Goal: Entertainment & Leisure: Consume media (video, audio)

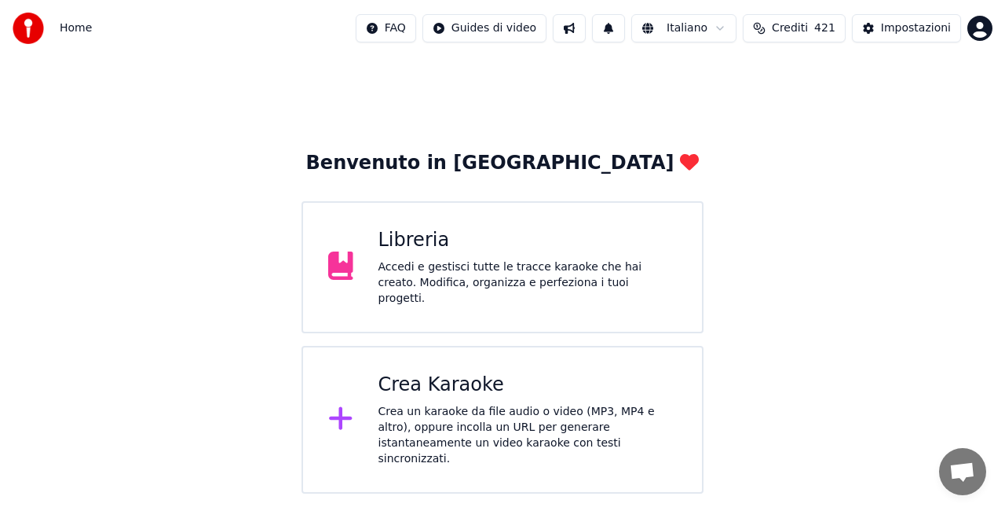
click at [467, 253] on div "Libreria" at bounding box center [528, 240] width 299 height 25
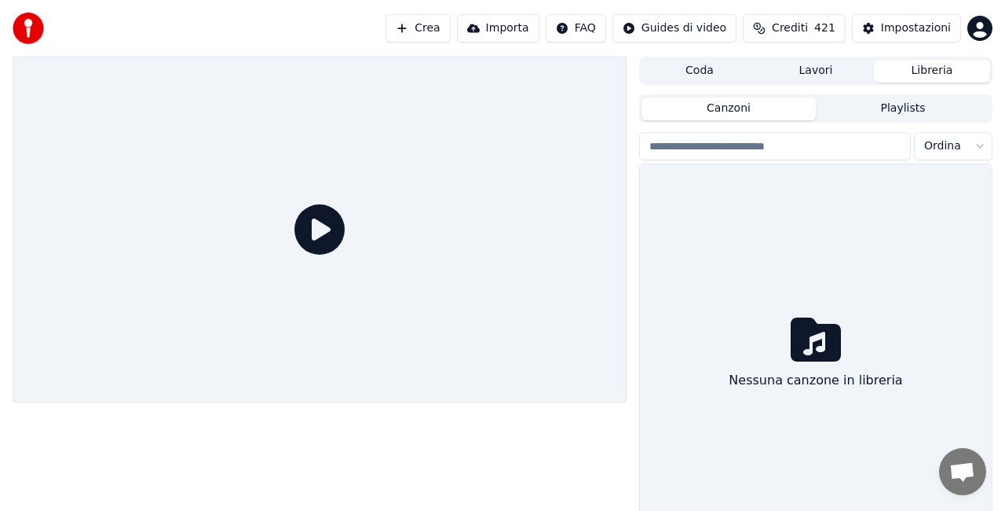
drag, startPoint x: 467, startPoint y: 255, endPoint x: 430, endPoint y: 227, distance: 46.0
click at [363, 369] on div at bounding box center [320, 230] width 614 height 346
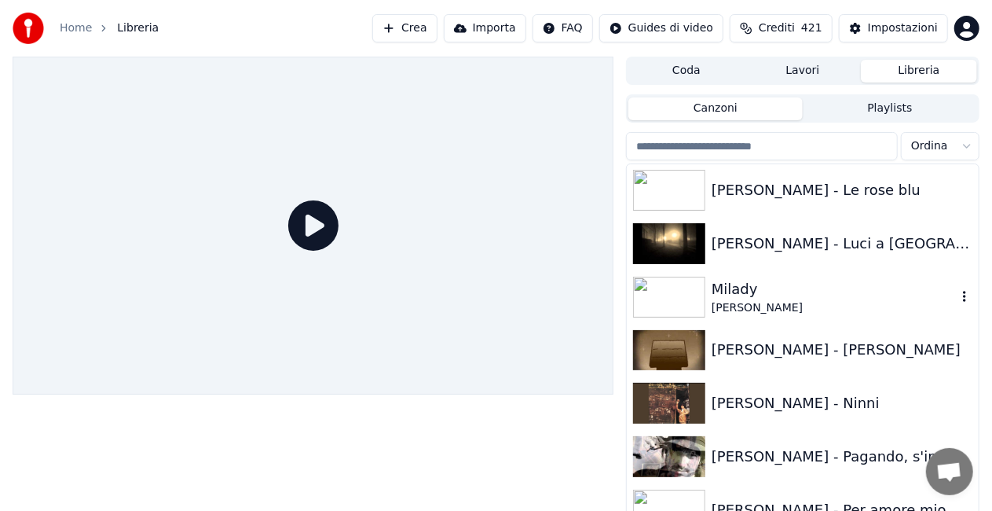
scroll to position [20659, 0]
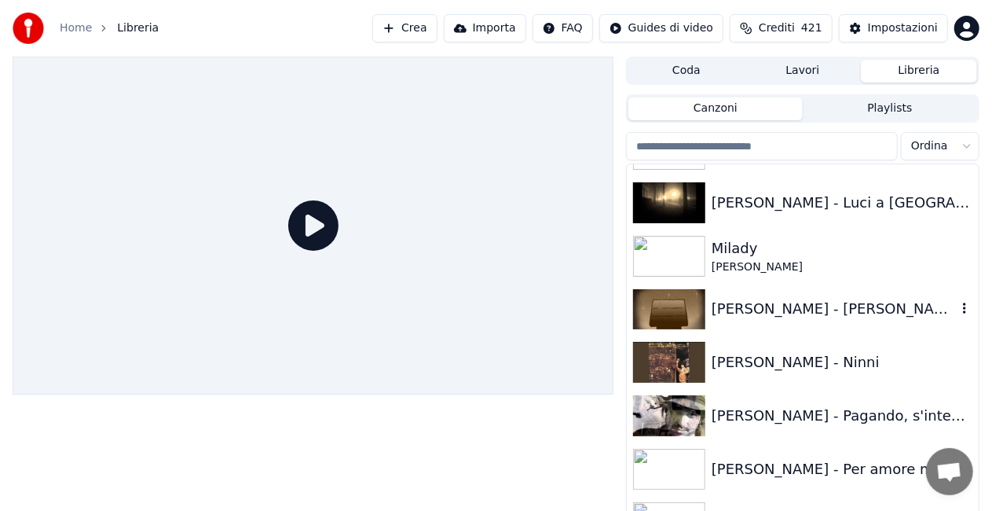
click at [800, 298] on div "[PERSON_NAME] - [PERSON_NAME]" at bounding box center [834, 309] width 245 height 22
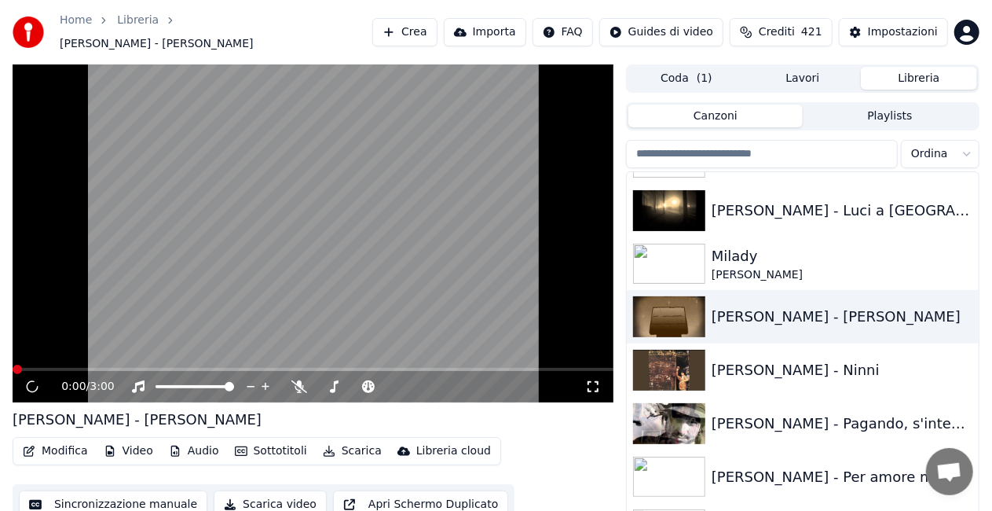
click at [595, 380] on icon at bounding box center [593, 386] width 16 height 13
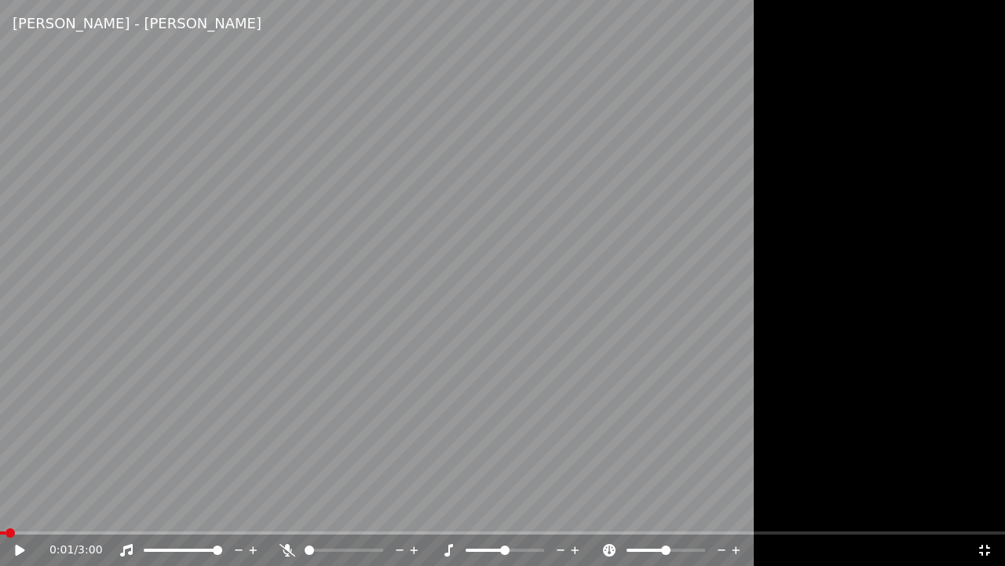
click at [5, 510] on span at bounding box center [2, 532] width 5 height 3
click at [18, 510] on icon at bounding box center [19, 549] width 9 height 11
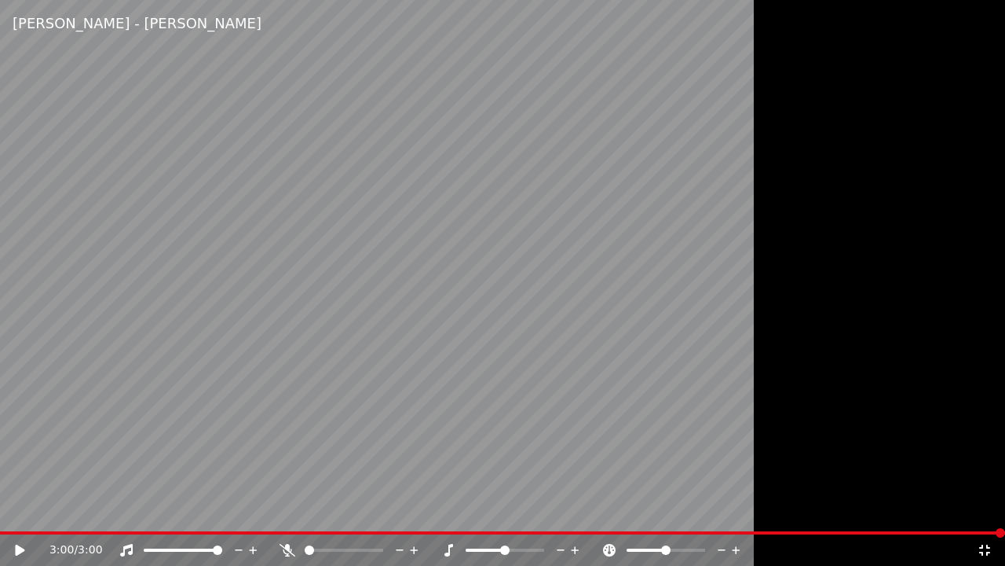
click at [993, 510] on div "3:00 / 3:00" at bounding box center [502, 550] width 993 height 16
click at [989, 510] on icon at bounding box center [985, 549] width 11 height 11
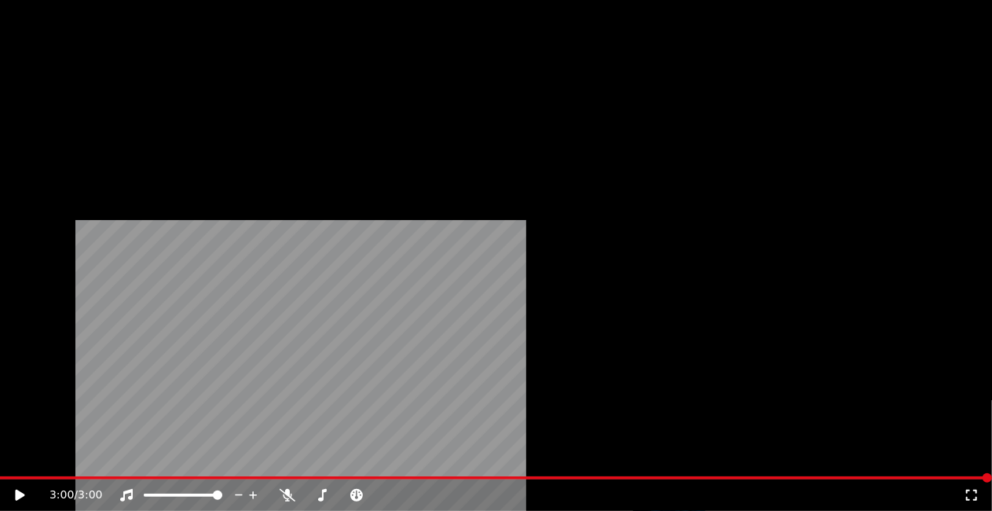
scroll to position [21523, 0]
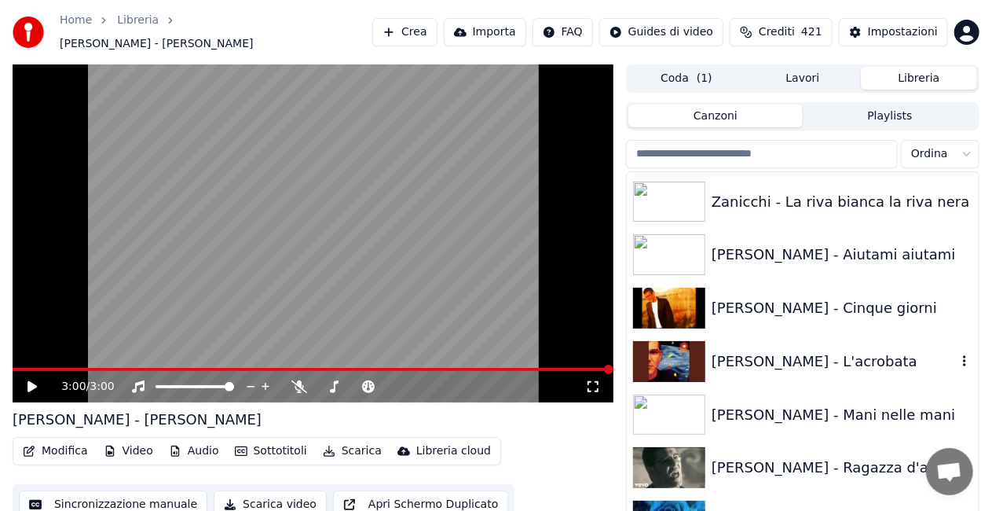
click at [811, 353] on div "[PERSON_NAME] - L'acrobata" at bounding box center [834, 361] width 245 height 22
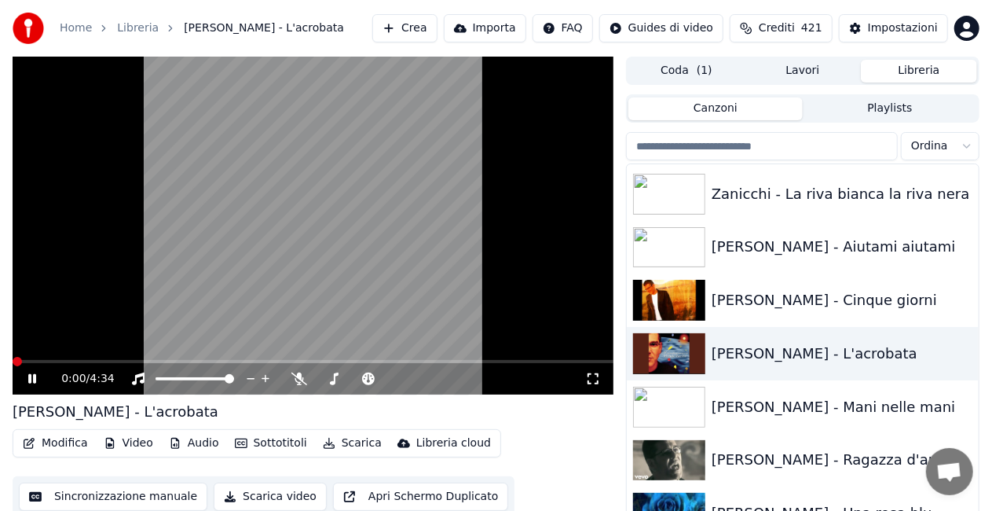
click at [595, 379] on icon at bounding box center [593, 378] width 16 height 13
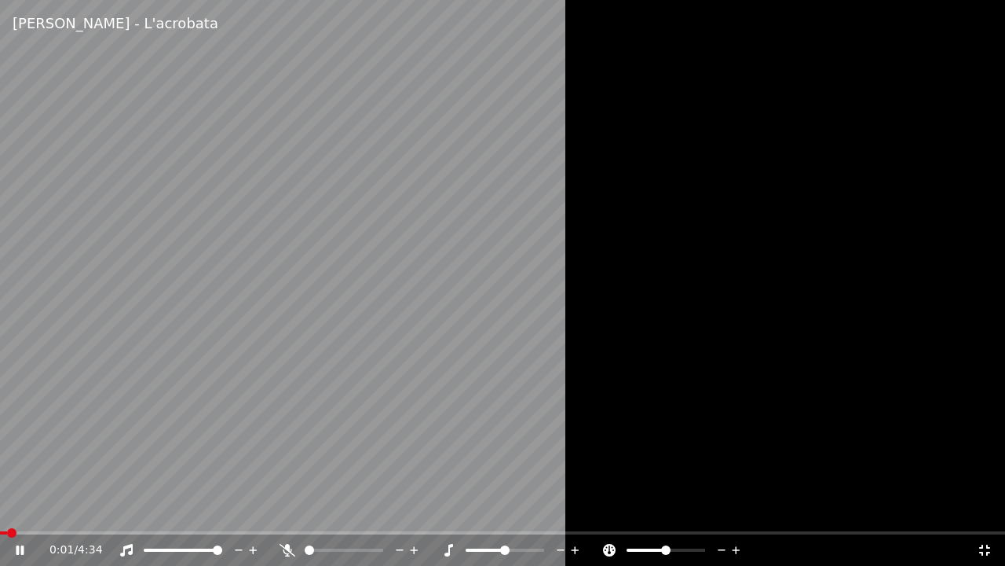
click at [20, 510] on icon at bounding box center [31, 550] width 37 height 13
click at [16, 510] on icon at bounding box center [31, 550] width 37 height 13
click at [0, 510] on span at bounding box center [4, 532] width 9 height 9
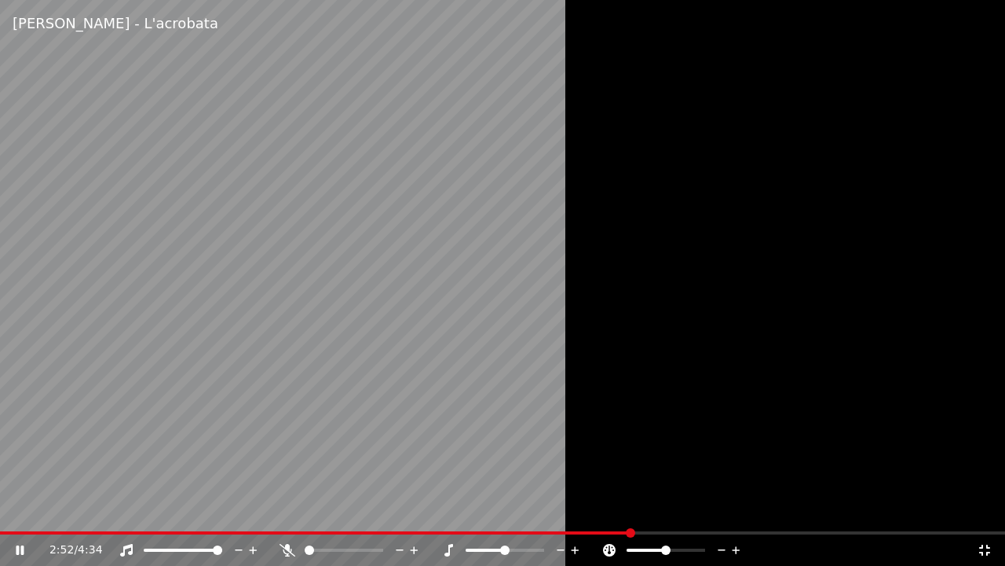
click at [982, 510] on icon at bounding box center [985, 549] width 11 height 11
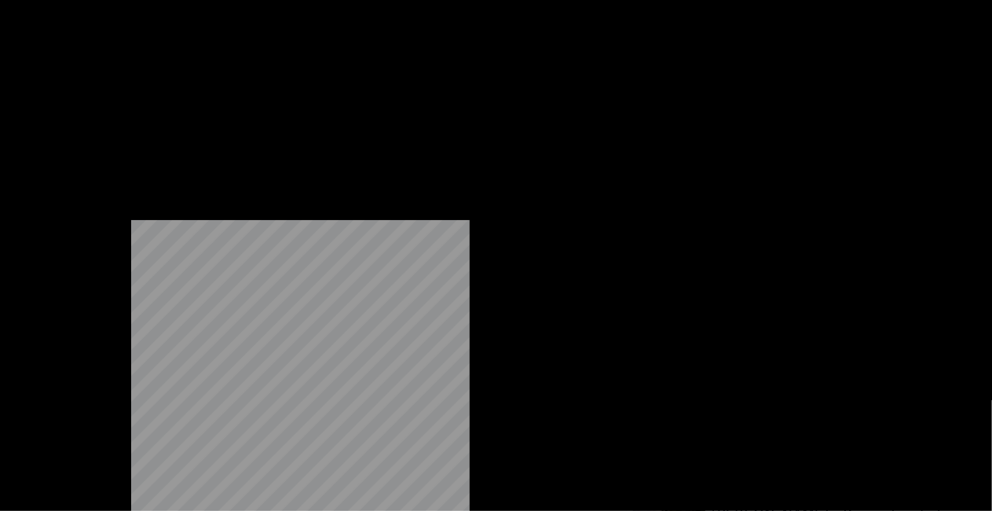
scroll to position [20580, 0]
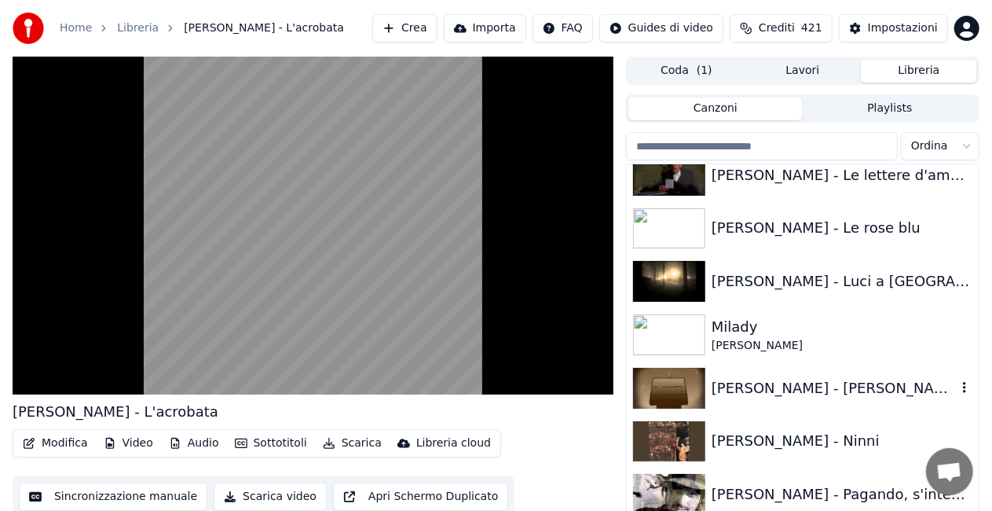
click at [836, 390] on div "[PERSON_NAME] - [PERSON_NAME]" at bounding box center [834, 388] width 245 height 22
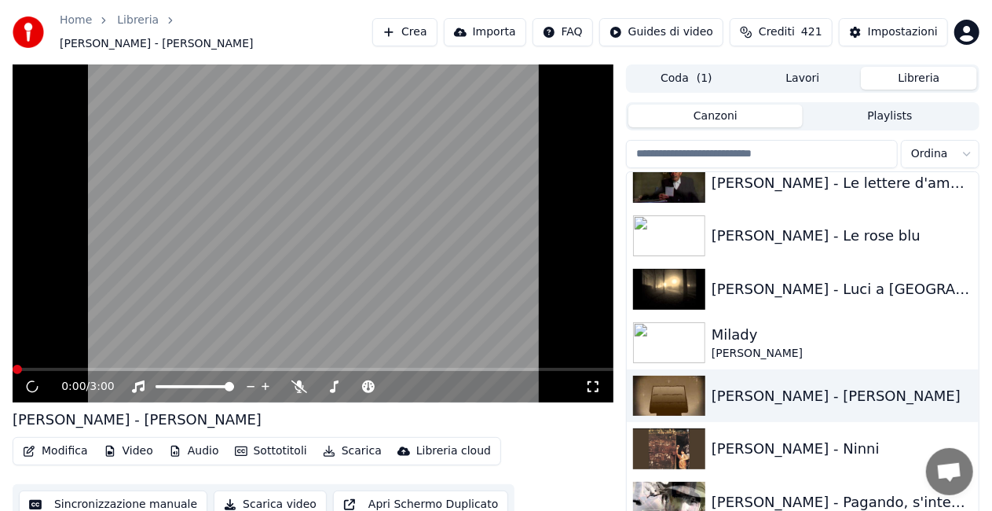
click at [597, 380] on icon at bounding box center [593, 386] width 16 height 13
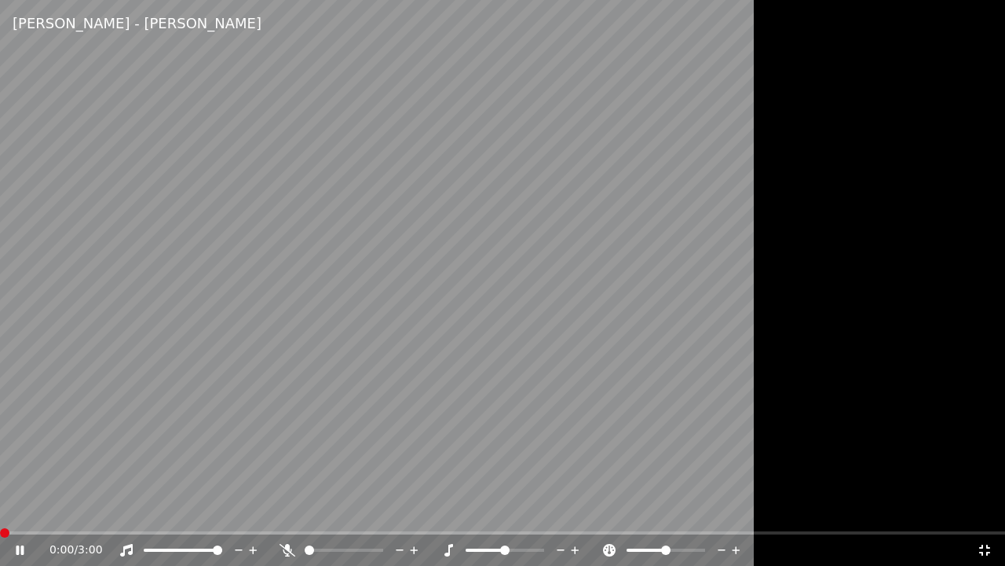
click at [0, 510] on span at bounding box center [4, 532] width 9 height 9
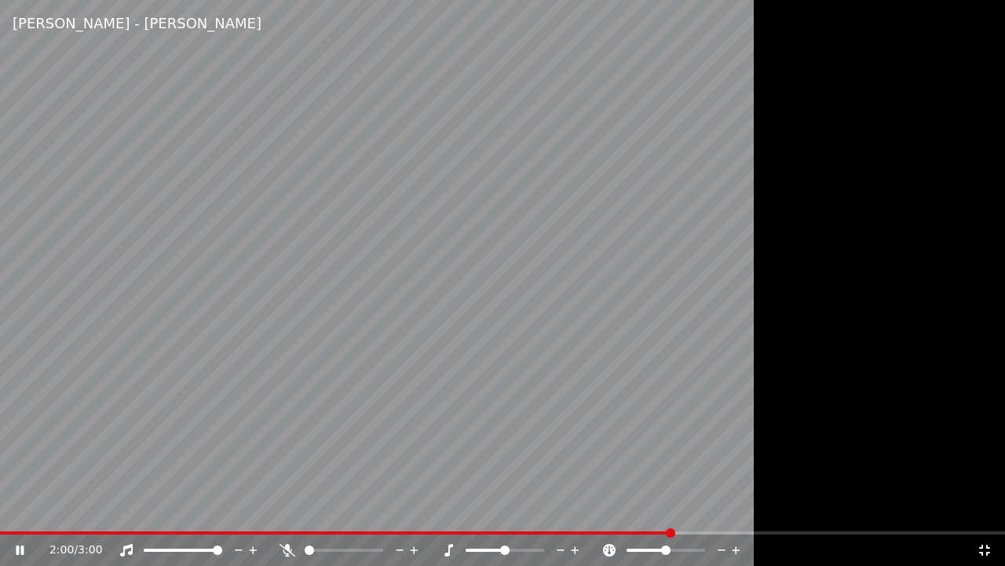
click at [125, 510] on icon at bounding box center [127, 550] width 16 height 13
click at [139, 430] on video at bounding box center [502, 283] width 1005 height 566
click at [126, 510] on icon at bounding box center [127, 550] width 16 height 13
click at [989, 510] on icon at bounding box center [985, 549] width 11 height 11
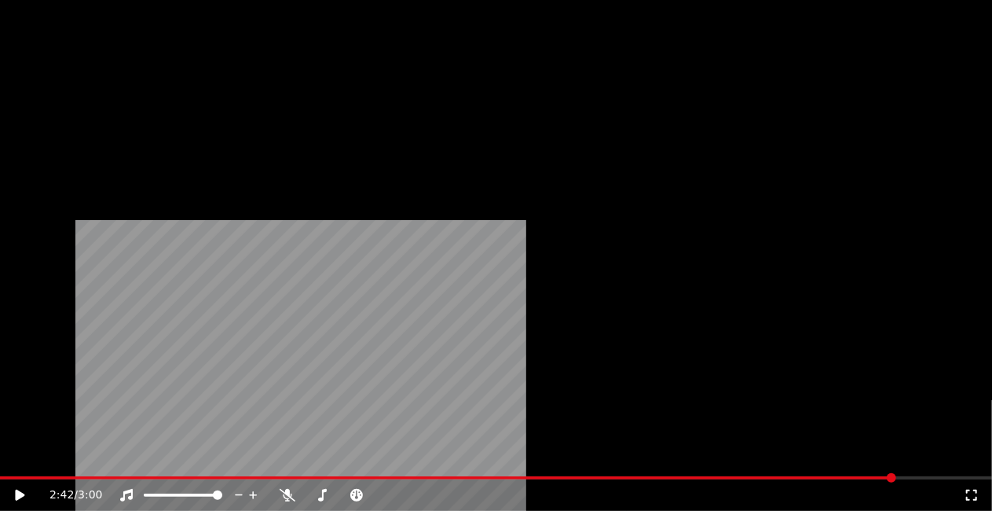
scroll to position [22151, 0]
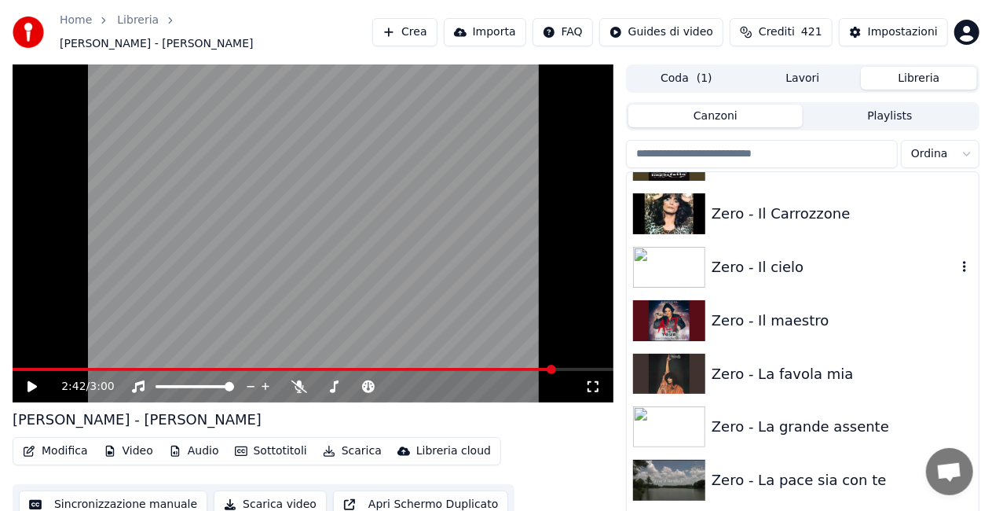
click at [833, 256] on div "Zero - Il cielo" at bounding box center [834, 267] width 245 height 22
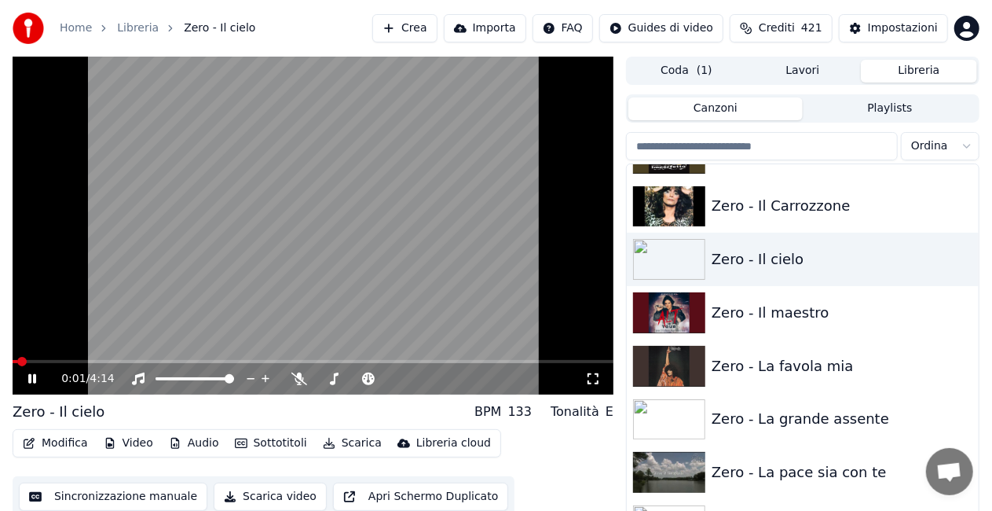
click at [601, 372] on div "0:01 / 4:14" at bounding box center [313, 379] width 588 height 16
click at [591, 382] on icon at bounding box center [593, 378] width 16 height 13
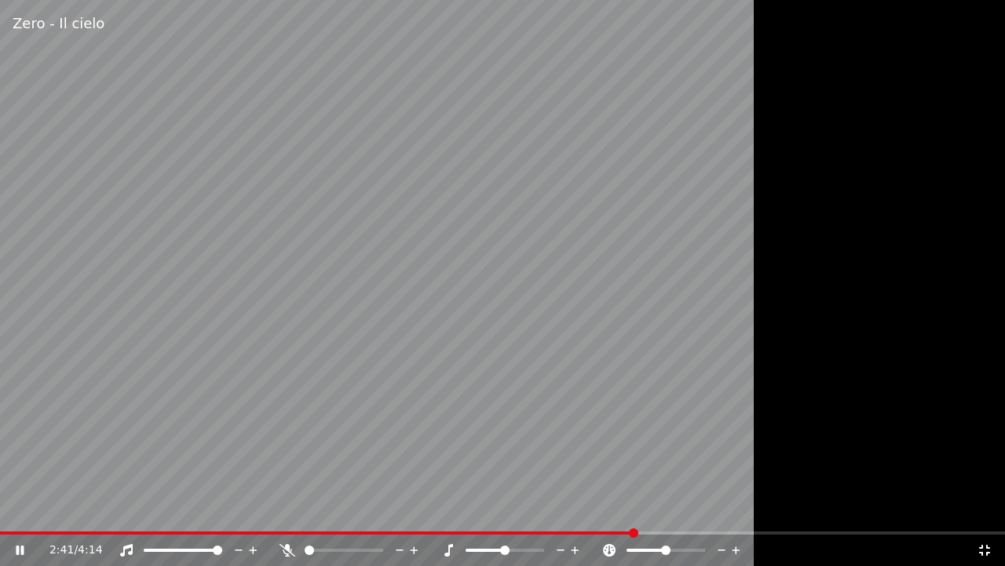
click at [928, 0] on div "Zero - Il cielo" at bounding box center [502, 23] width 1005 height 47
click at [983, 510] on icon at bounding box center [985, 550] width 16 height 13
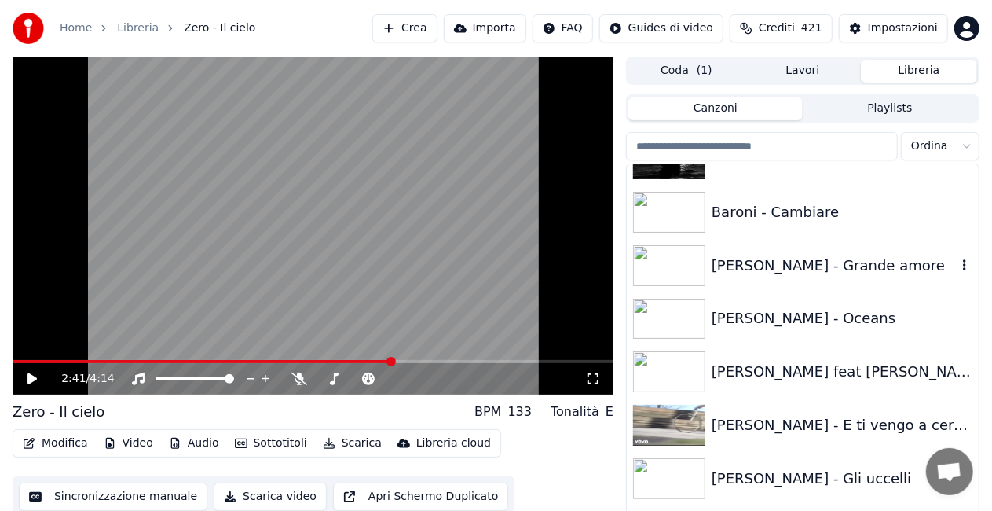
scroll to position [1414, 0]
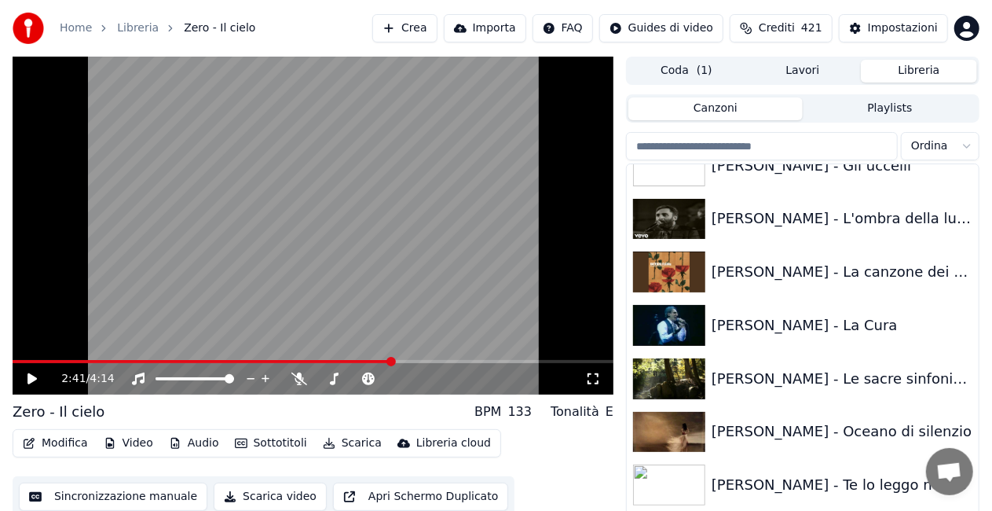
click at [806, 485] on div "[PERSON_NAME] - Te lo leggo negli occhi" at bounding box center [834, 485] width 245 height 22
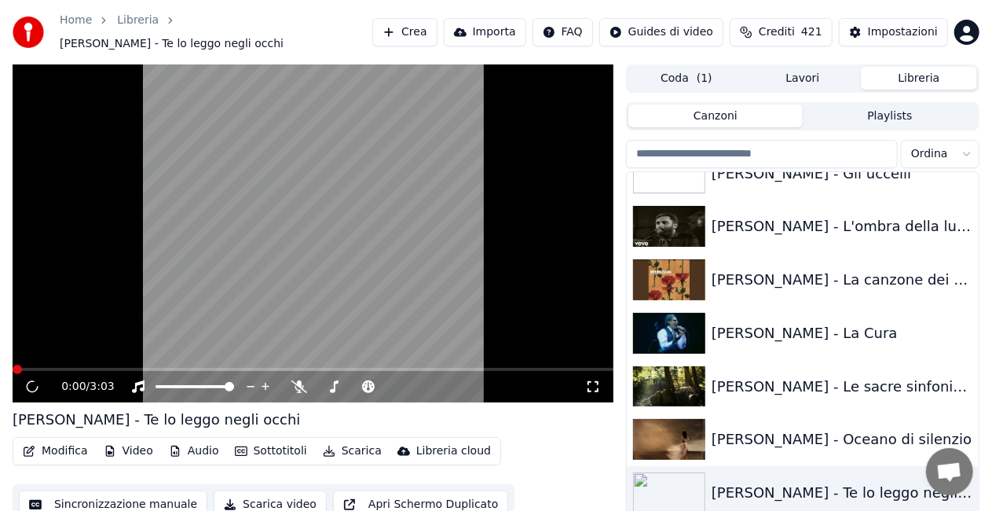
click at [592, 383] on icon at bounding box center [593, 386] width 16 height 13
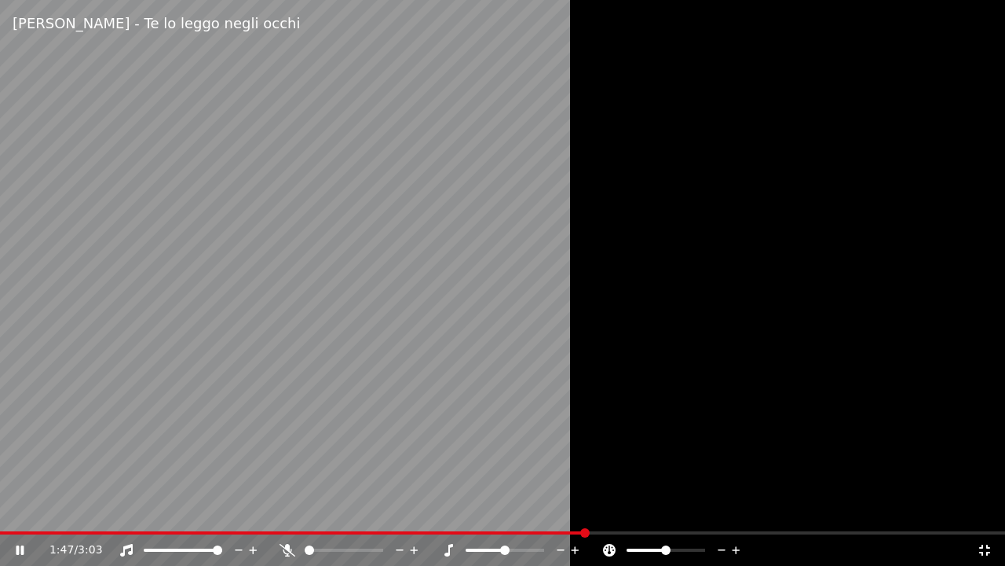
click at [427, 256] on video at bounding box center [502, 283] width 1005 height 566
click at [979, 510] on icon at bounding box center [985, 550] width 16 height 13
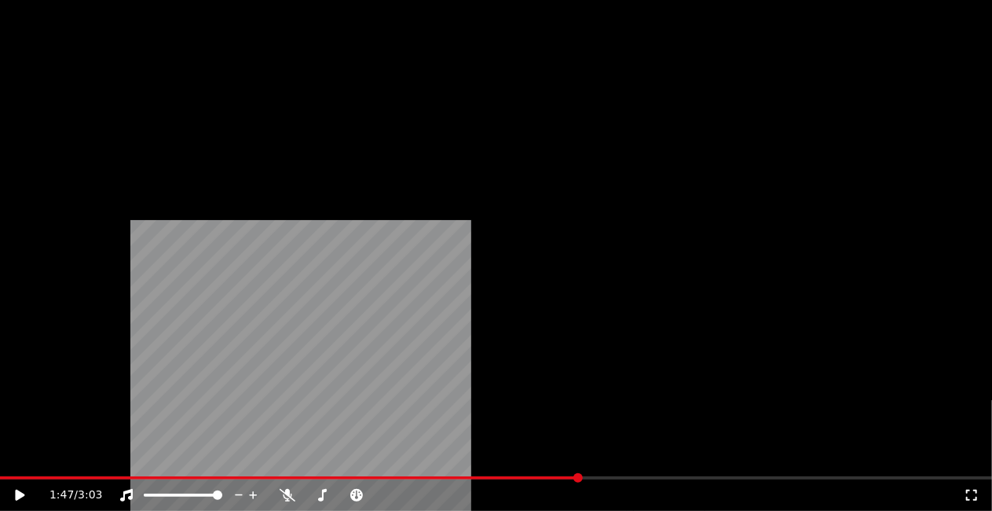
scroll to position [1571, 0]
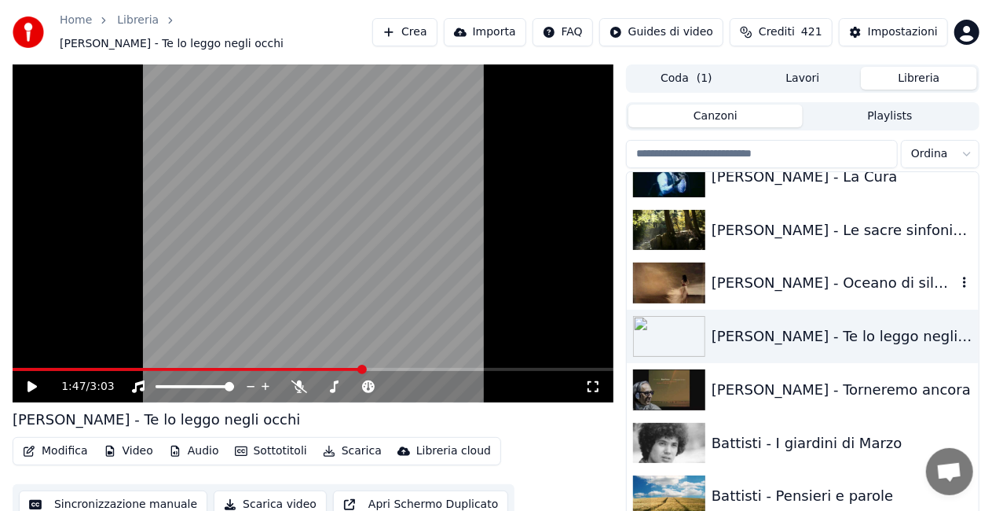
click at [815, 284] on div "[PERSON_NAME] - Oceano di silenzio" at bounding box center [834, 283] width 245 height 22
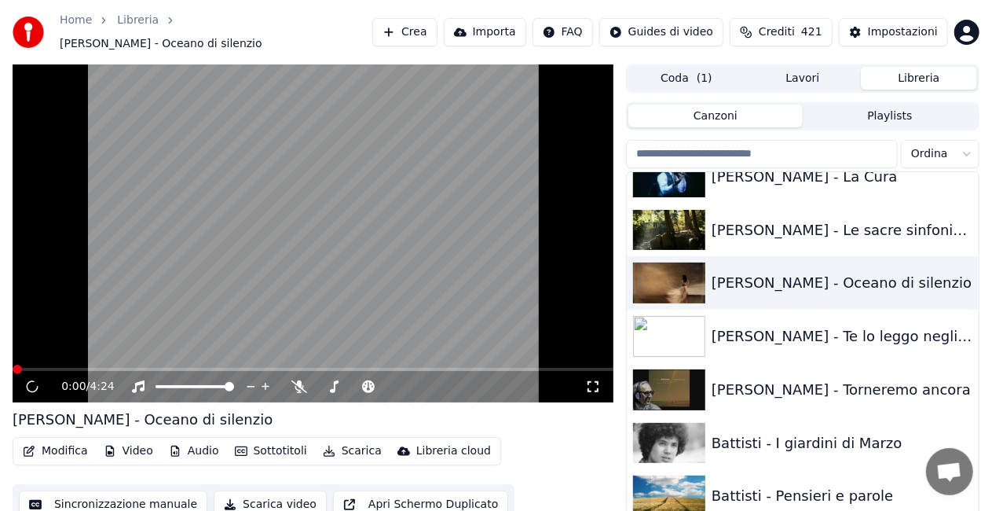
click at [594, 380] on icon at bounding box center [593, 386] width 16 height 13
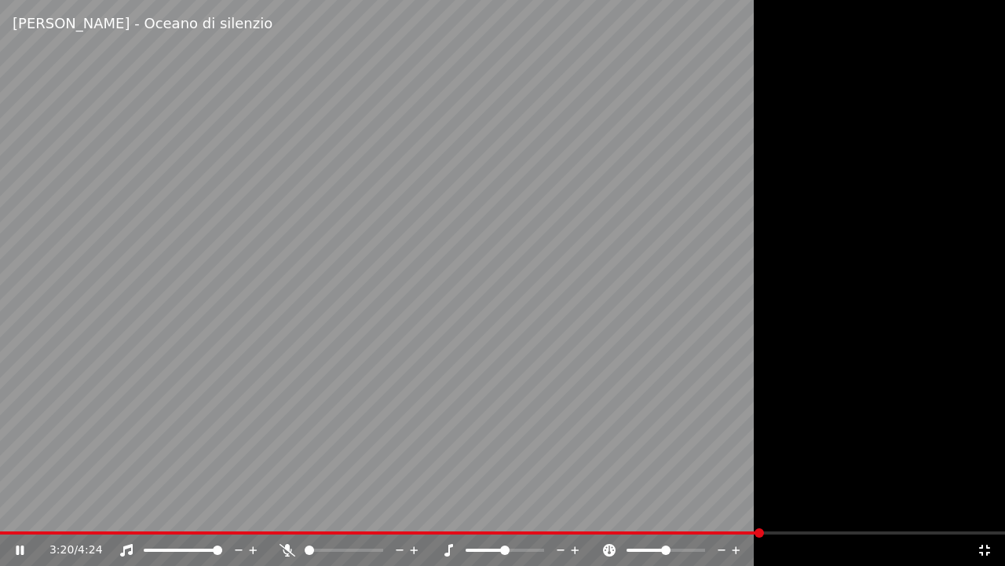
click at [528, 396] on video at bounding box center [502, 283] width 1005 height 566
click at [990, 510] on icon at bounding box center [985, 550] width 16 height 13
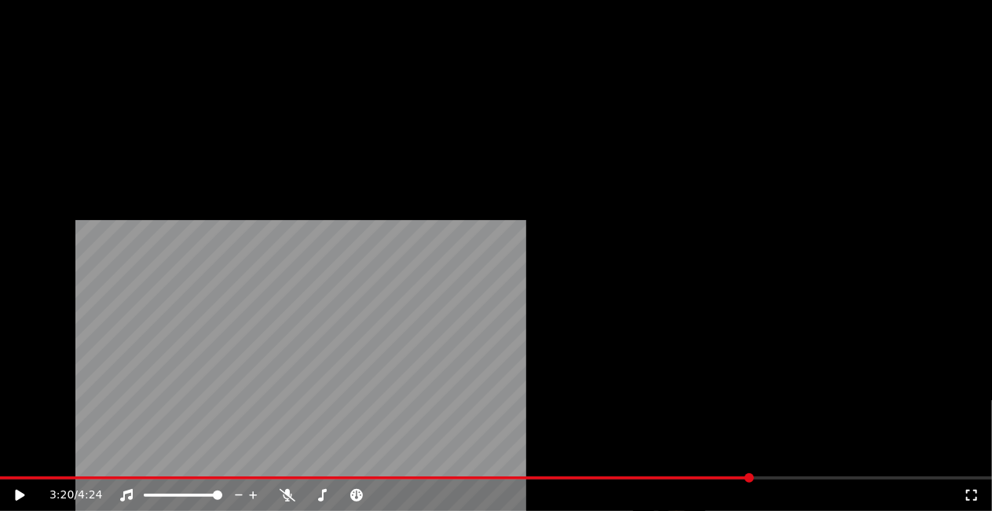
scroll to position [2906, 0]
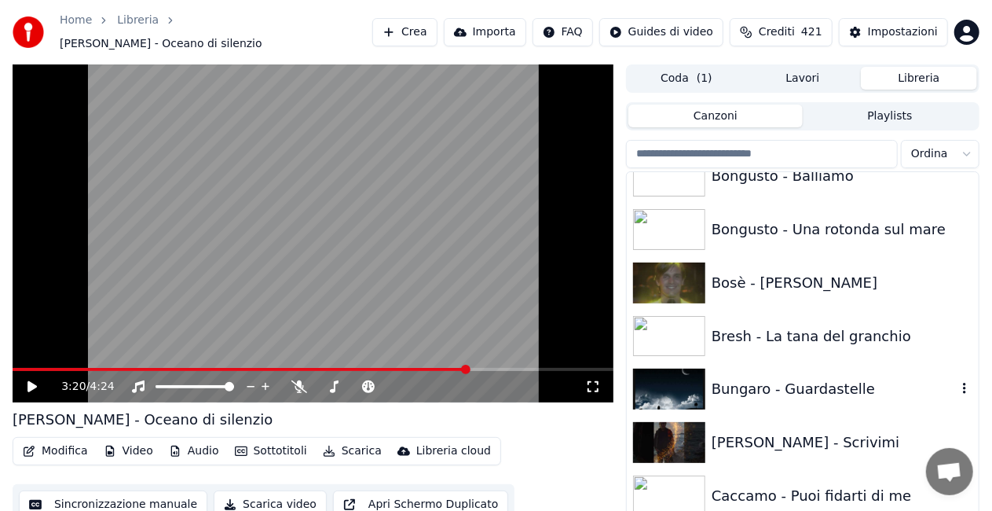
click at [828, 366] on div "Bungaro - Guardastelle" at bounding box center [803, 388] width 352 height 53
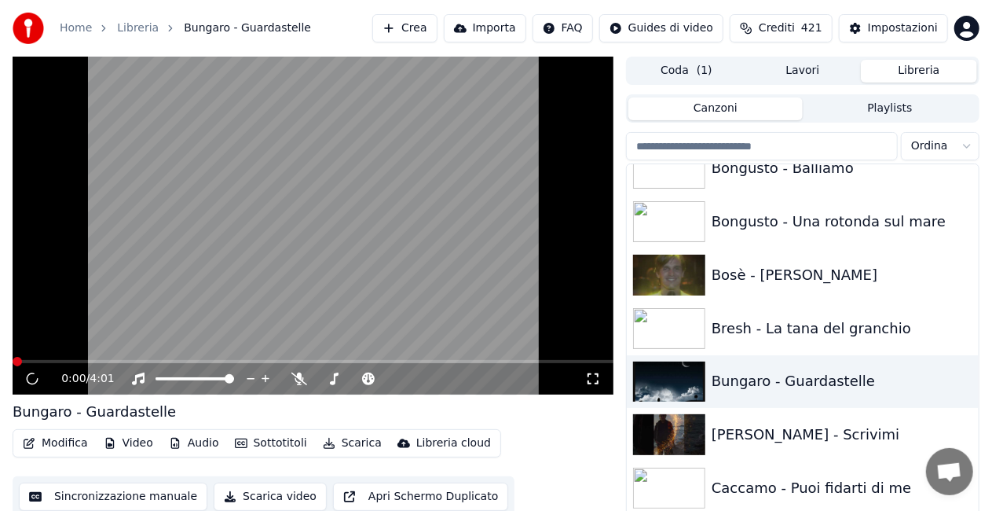
click at [597, 382] on icon at bounding box center [593, 378] width 16 height 13
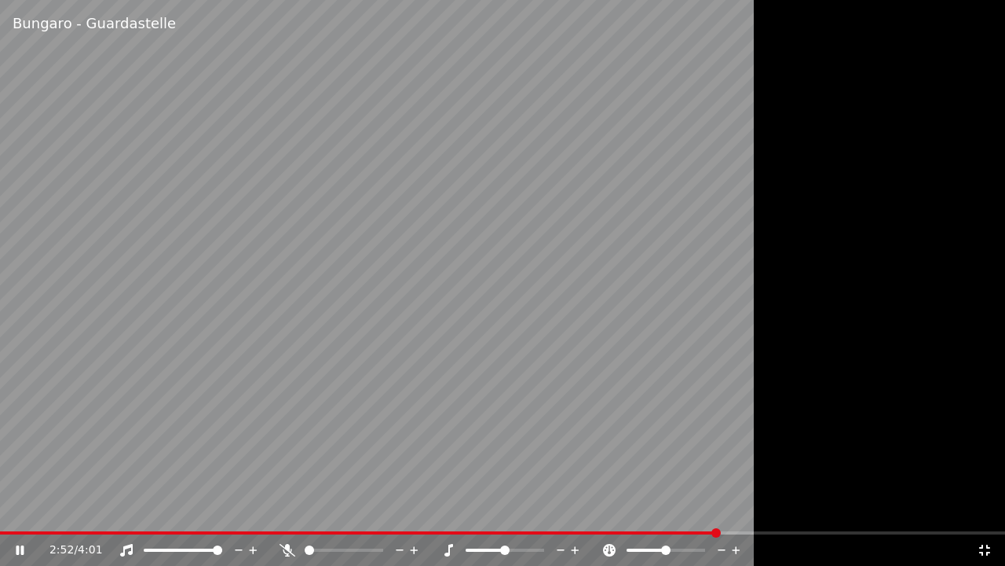
click at [539, 439] on video at bounding box center [502, 283] width 1005 height 566
click at [985, 510] on icon at bounding box center [985, 550] width 16 height 13
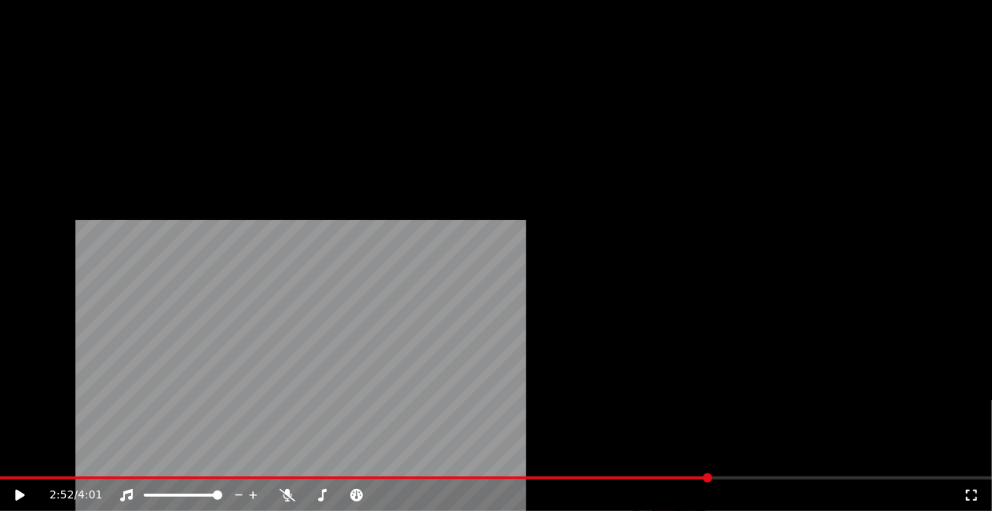
scroll to position [4399, 0]
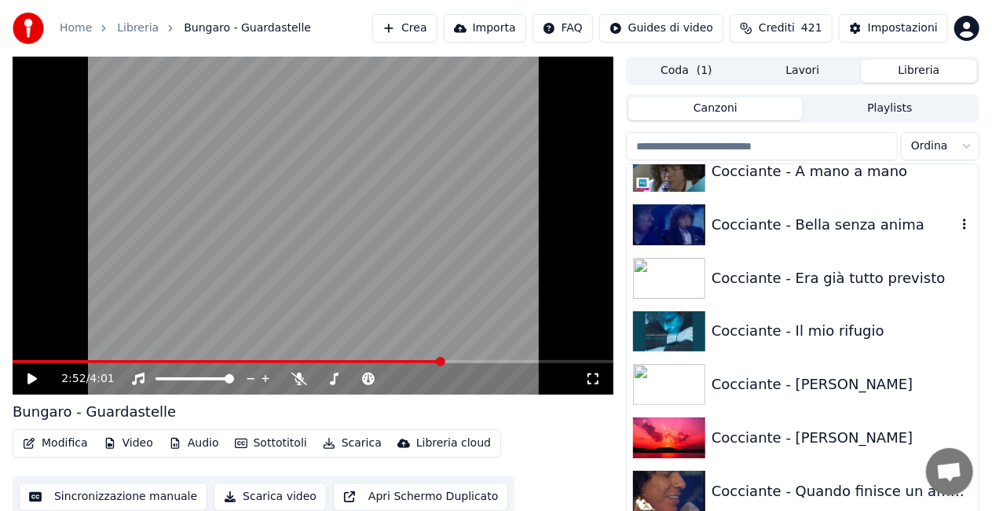
click at [837, 214] on div "Cocciante - Bella senza anima" at bounding box center [834, 225] width 245 height 22
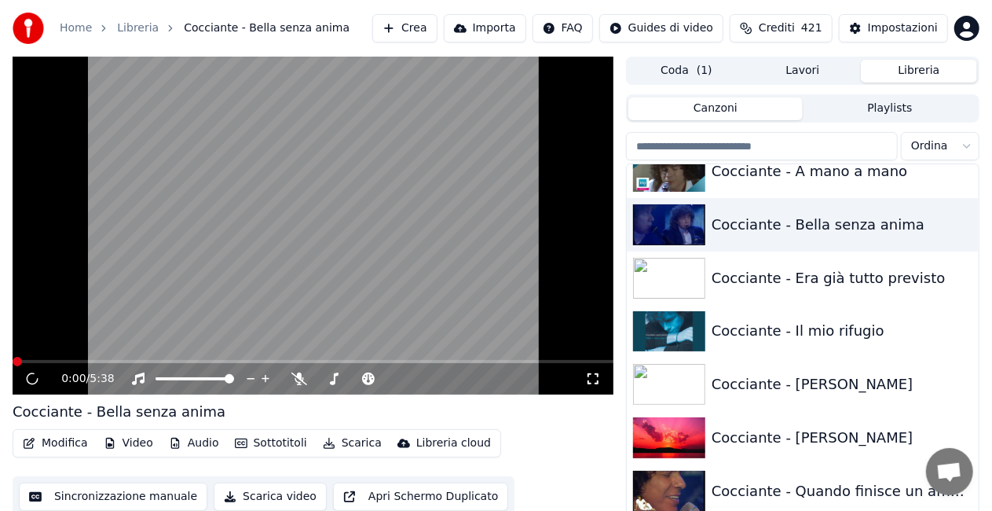
click at [592, 380] on icon at bounding box center [593, 378] width 16 height 13
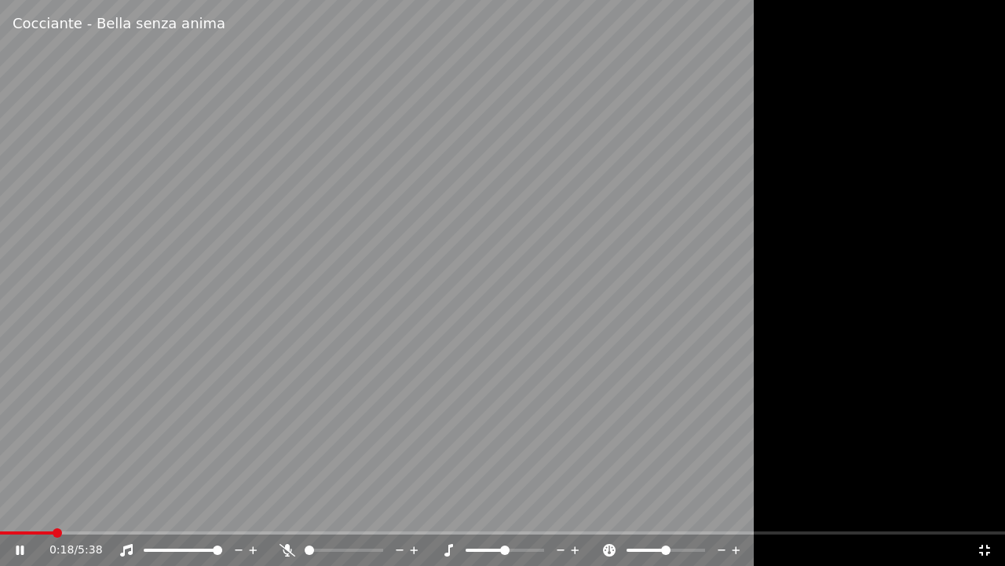
click at [53, 510] on span at bounding box center [502, 532] width 1005 height 3
click at [71, 510] on video at bounding box center [502, 283] width 1005 height 566
click at [75, 510] on span at bounding box center [502, 532] width 1005 height 3
click at [437, 355] on video at bounding box center [502, 283] width 1005 height 566
click at [222, 510] on video at bounding box center [502, 283] width 1005 height 566
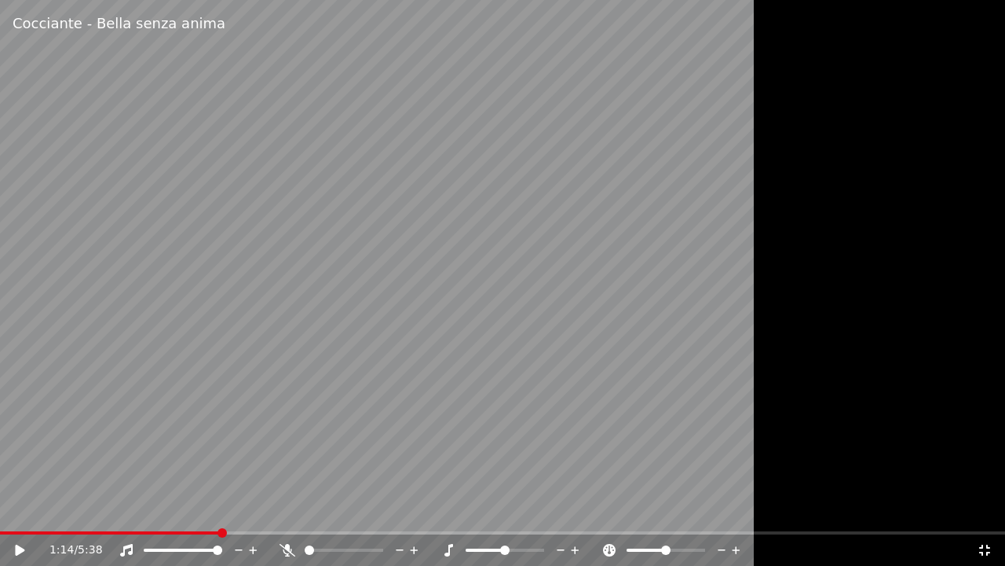
click at [218, 510] on span at bounding box center [502, 532] width 1005 height 3
click at [134, 510] on span at bounding box center [110, 532] width 220 height 3
click at [22, 510] on icon at bounding box center [19, 549] width 9 height 11
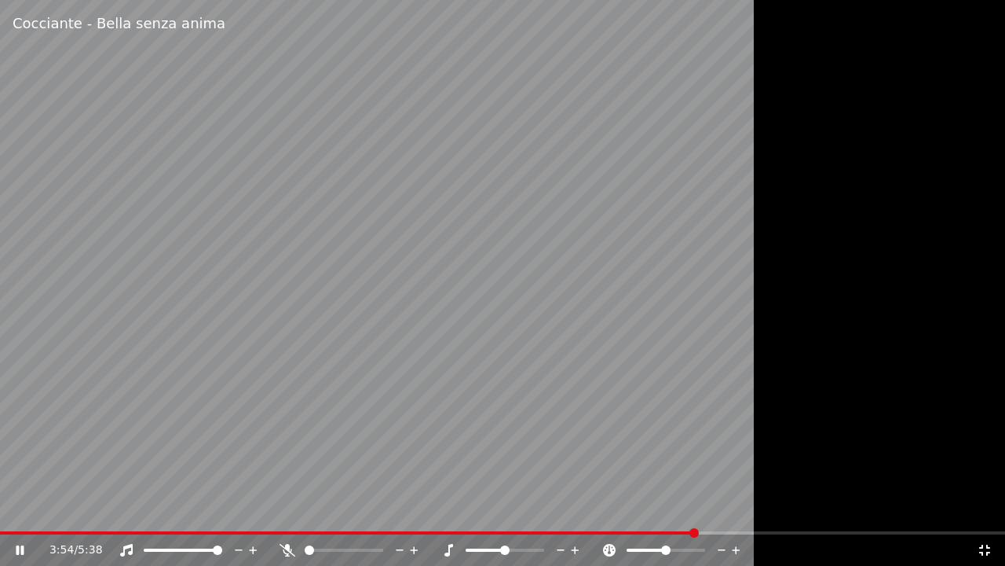
click at [531, 145] on video at bounding box center [502, 283] width 1005 height 566
click at [983, 510] on icon at bounding box center [985, 550] width 16 height 13
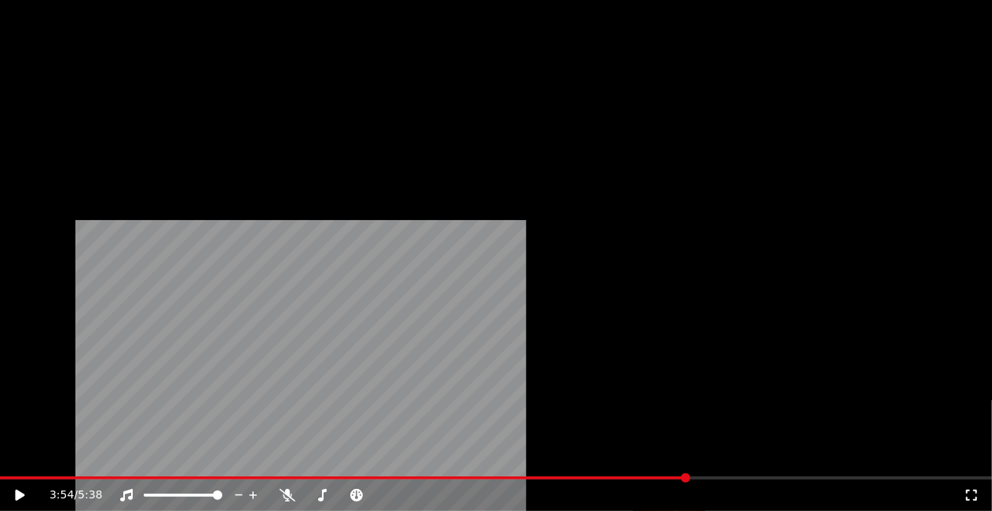
scroll to position [5891, 0]
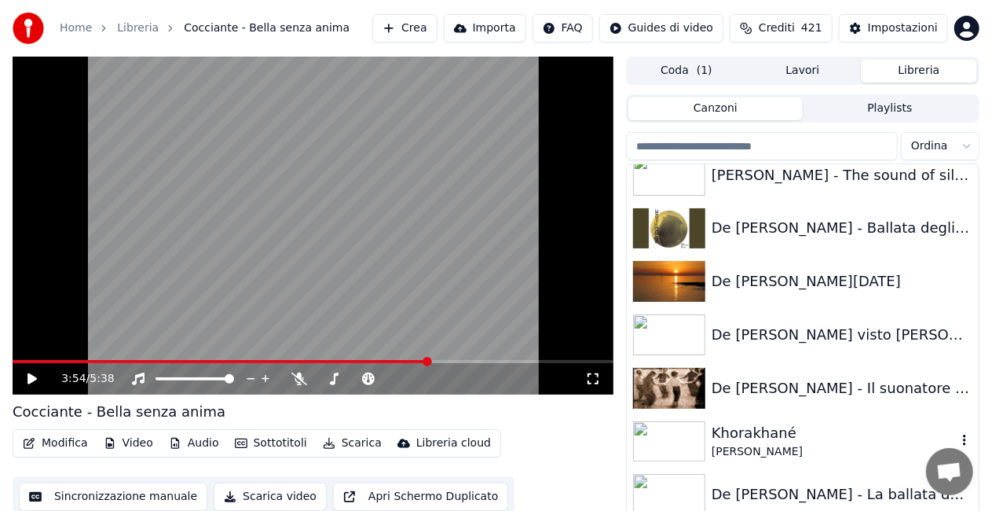
click at [793, 442] on div "Khorakhané" at bounding box center [834, 433] width 245 height 22
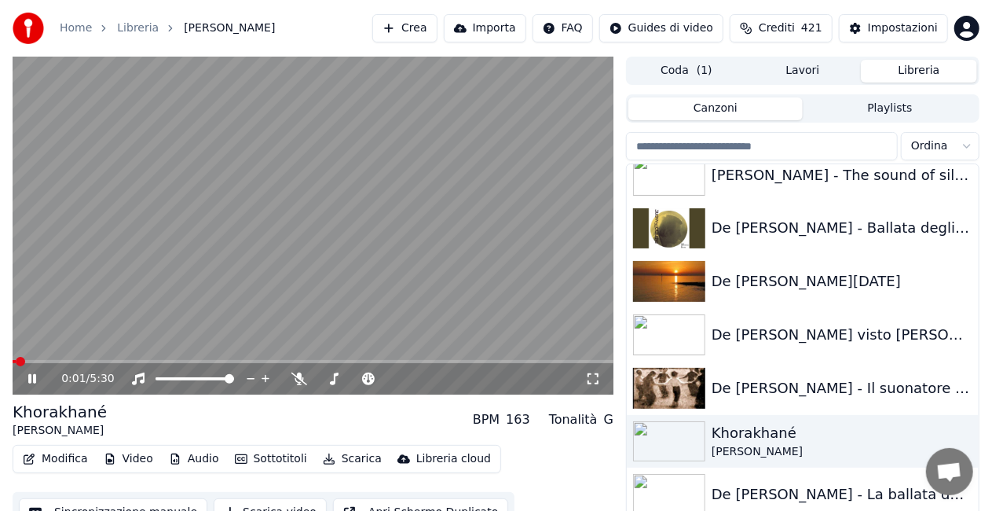
click at [66, 452] on button "Modifica" at bounding box center [55, 459] width 78 height 22
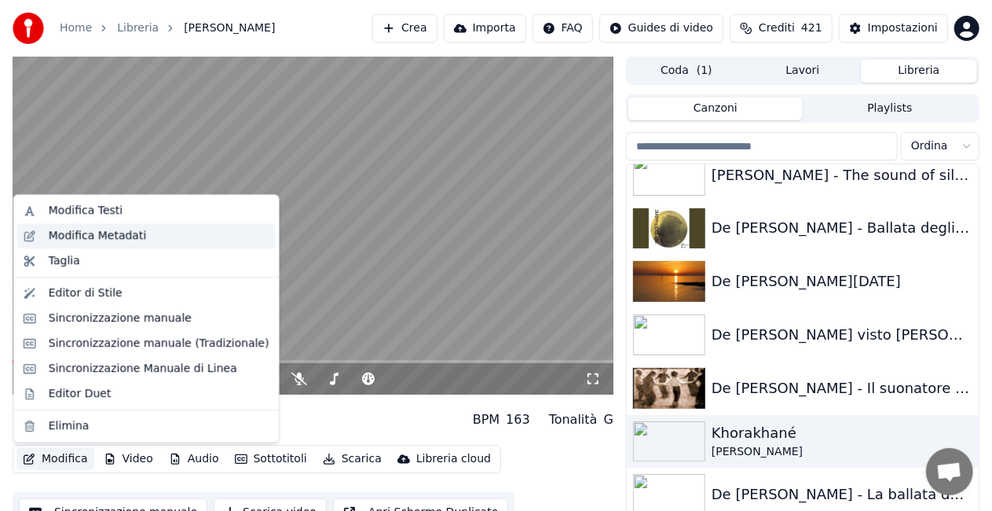
click at [101, 226] on div "Modifica Metadati" at bounding box center [146, 235] width 258 height 25
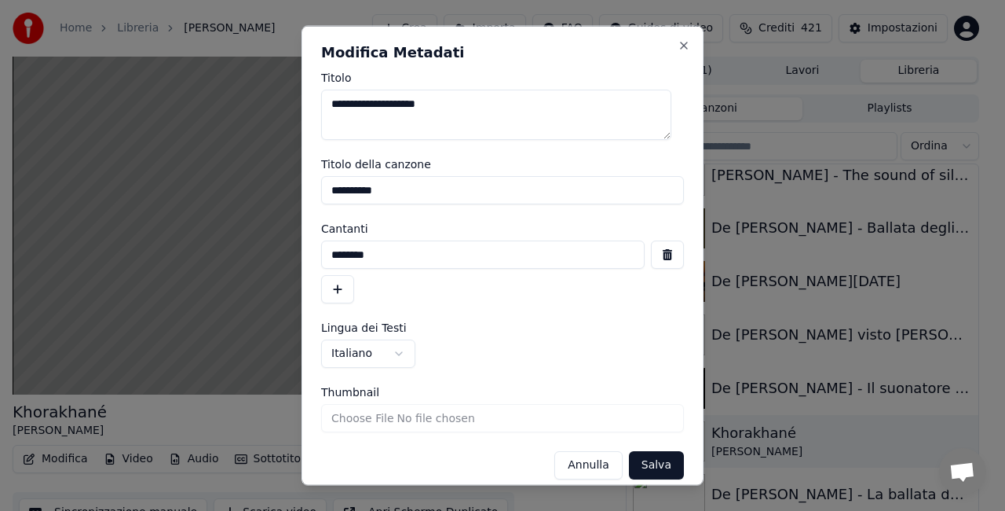
drag, startPoint x: 424, startPoint y: 191, endPoint x: 115, endPoint y: 178, distance: 309.8
click at [115, 178] on body "**********" at bounding box center [496, 255] width 992 height 511
type input "*"
drag, startPoint x: 448, startPoint y: 266, endPoint x: 0, endPoint y: 347, distance: 455.1
click at [0, 347] on body "**********" at bounding box center [496, 255] width 992 height 511
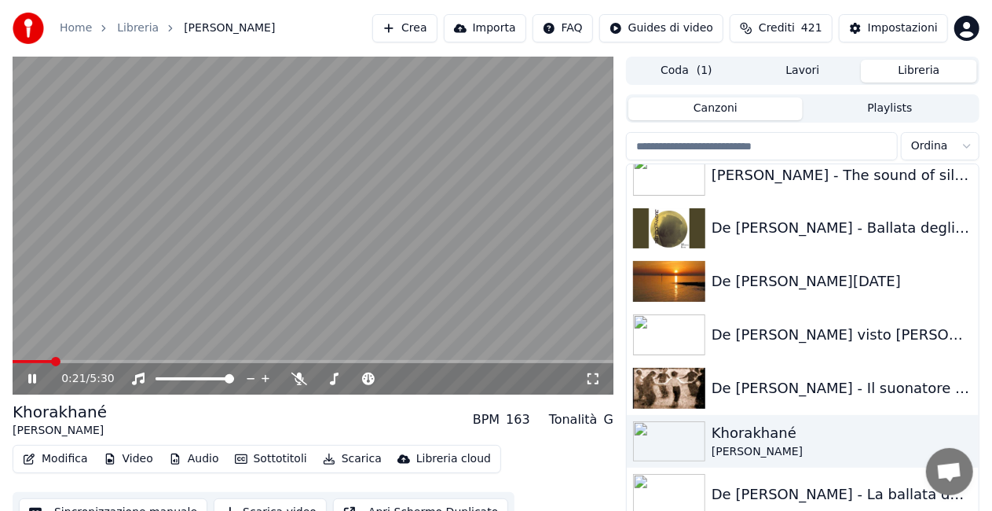
click at [57, 449] on button "Modifica" at bounding box center [55, 459] width 78 height 22
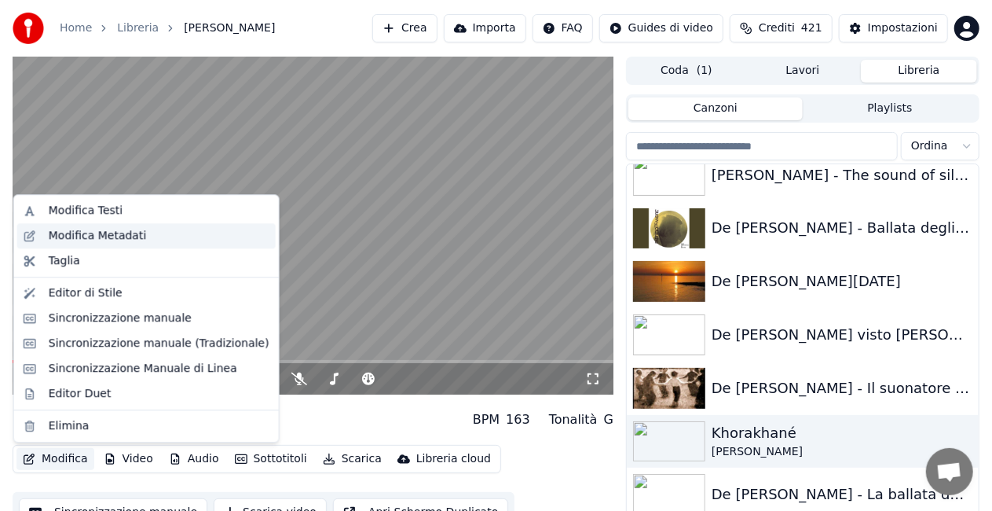
click at [107, 231] on div "Modifica Metadati" at bounding box center [98, 236] width 98 height 16
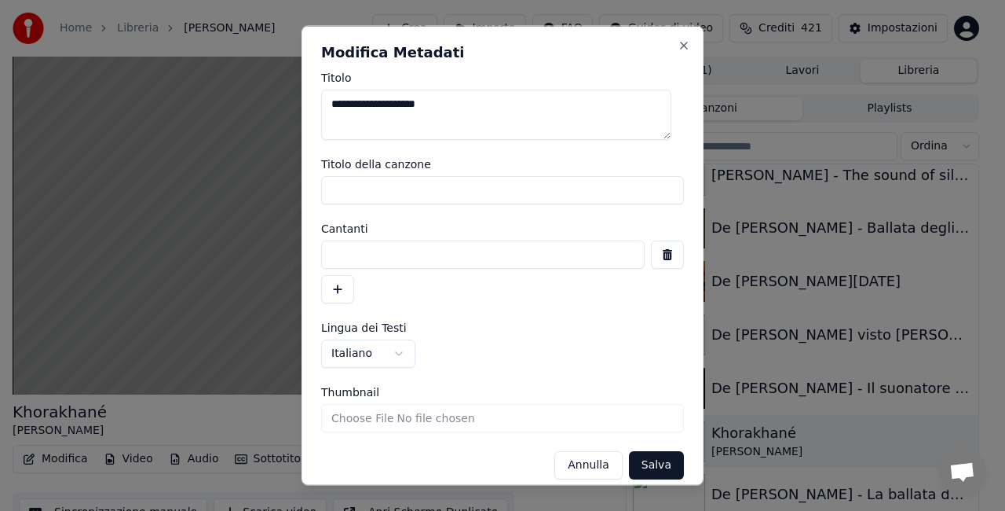
click at [644, 463] on button "Salva" at bounding box center [656, 465] width 55 height 28
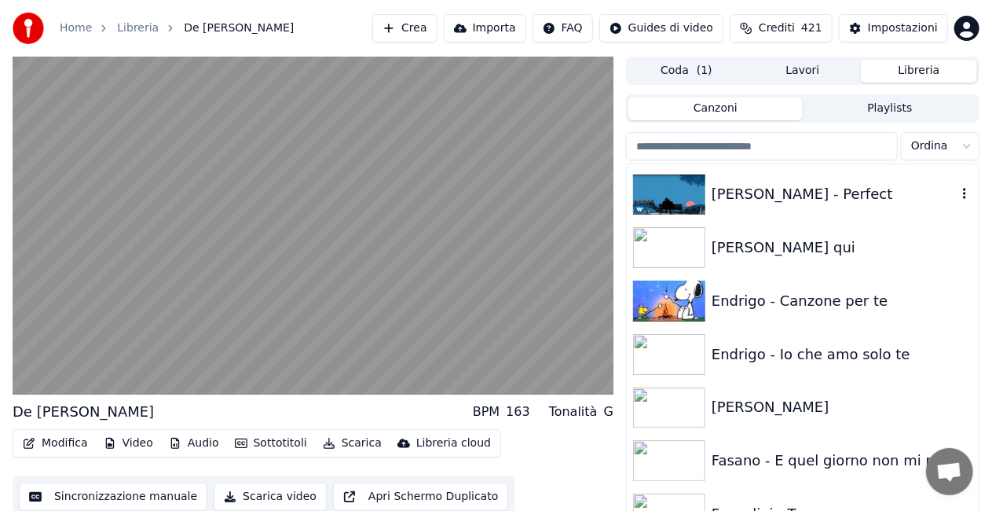
scroll to position [7070, 0]
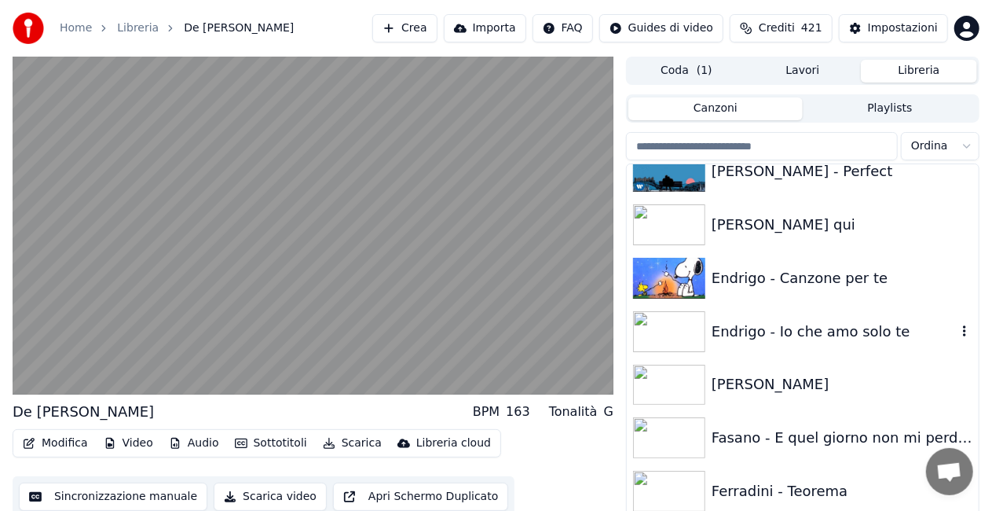
click at [776, 321] on div "Endrigo - Io che amo solo te" at bounding box center [834, 331] width 245 height 22
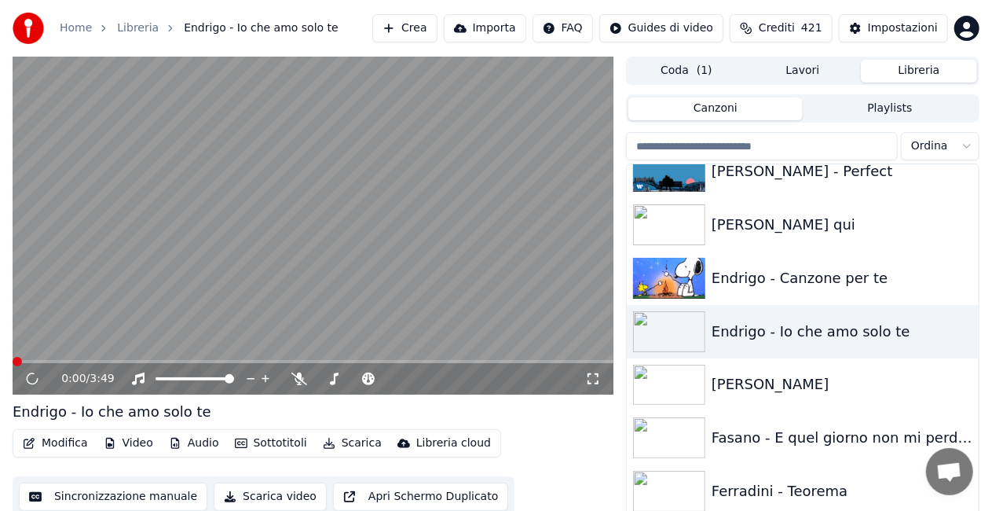
click at [593, 383] on icon at bounding box center [593, 378] width 16 height 13
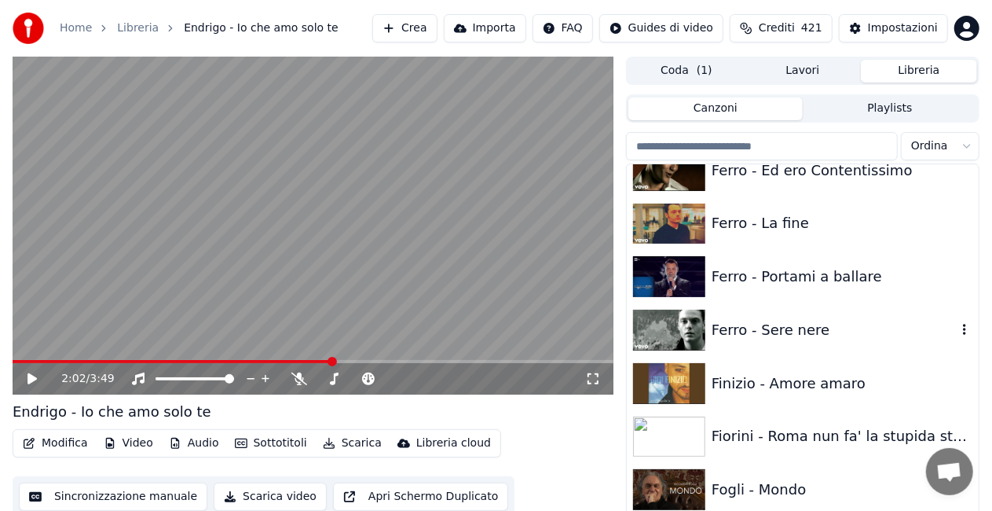
scroll to position [7619, 0]
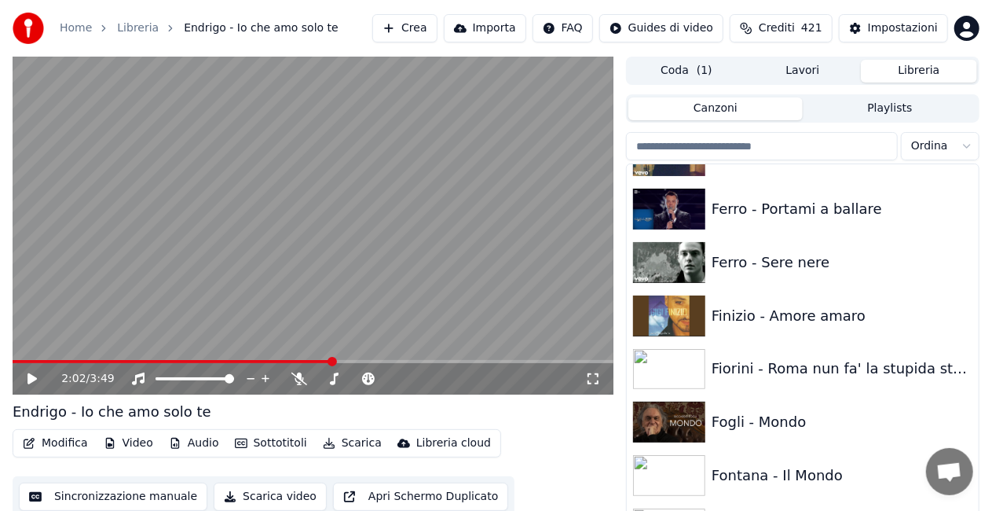
click at [762, 478] on div "Fontana - Il Mondo" at bounding box center [834, 475] width 245 height 22
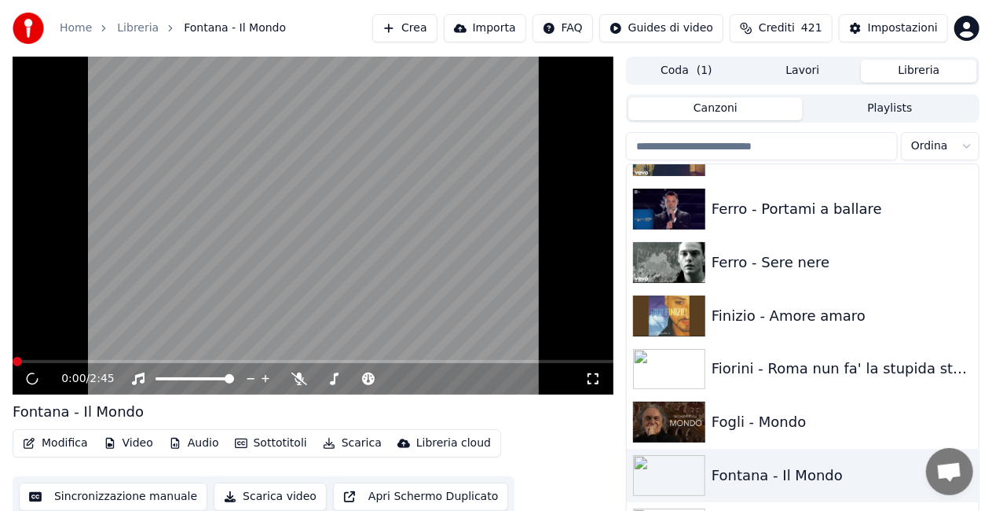
drag, startPoint x: 599, startPoint y: 374, endPoint x: 599, endPoint y: 393, distance: 18.9
click at [599, 374] on icon at bounding box center [593, 378] width 16 height 13
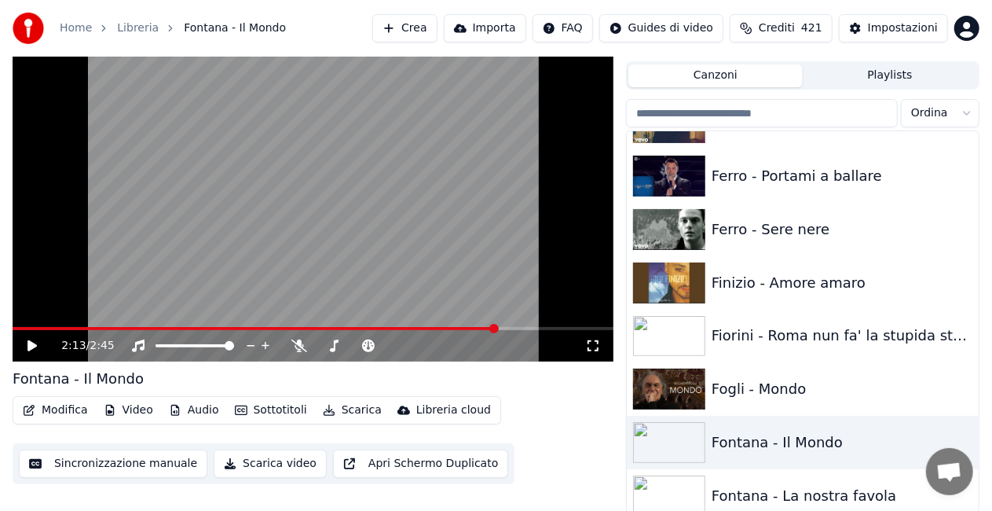
scroll to position [35, 0]
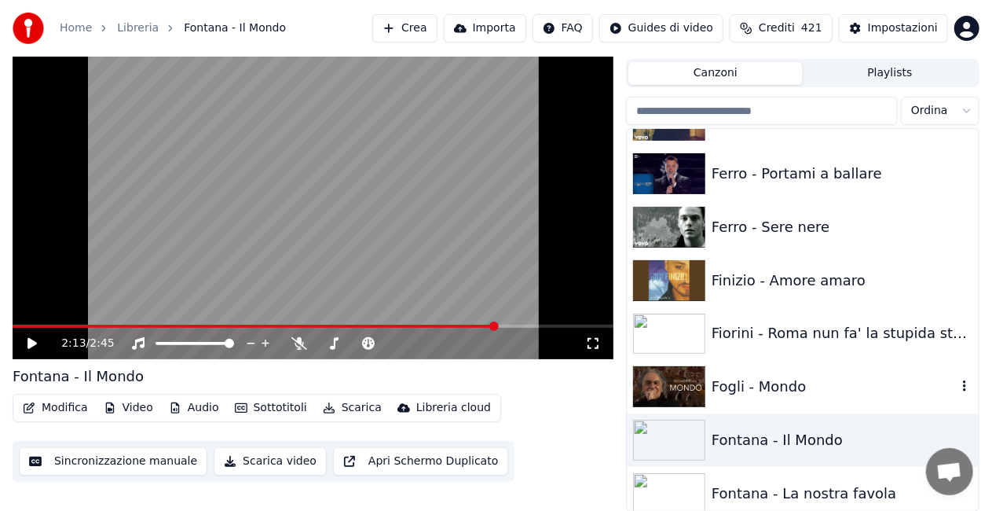
click at [854, 388] on div "Fogli - Mondo" at bounding box center [834, 386] width 245 height 22
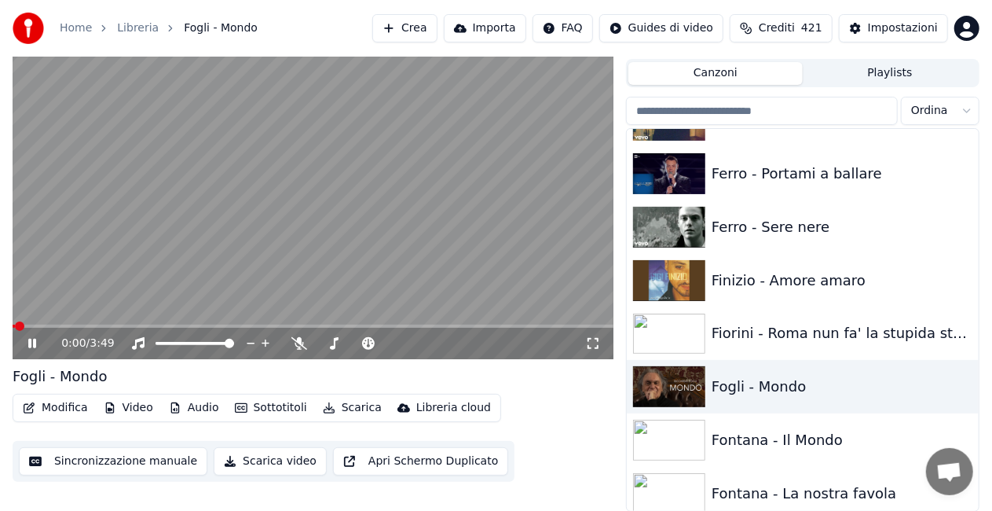
click at [593, 348] on icon at bounding box center [593, 343] width 16 height 13
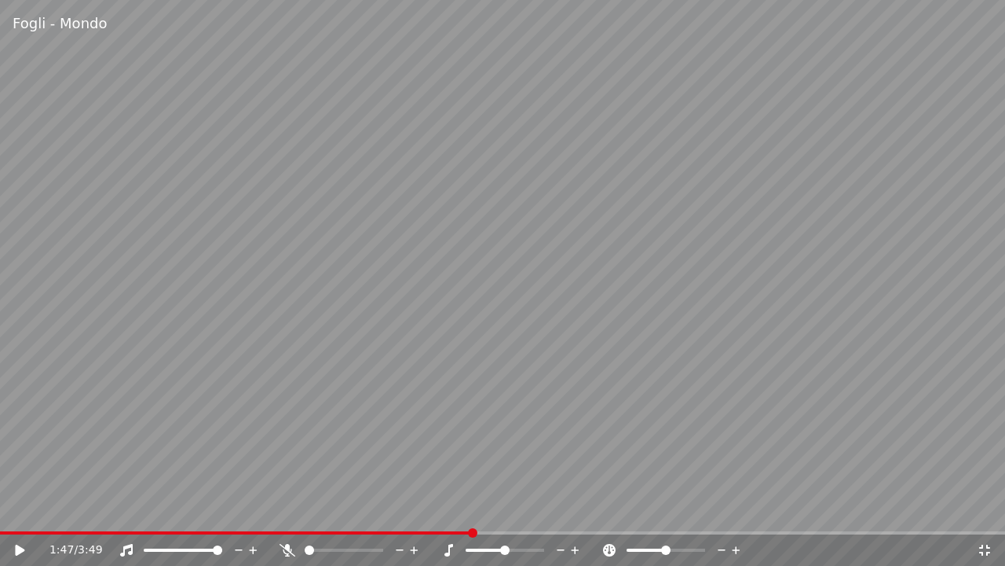
click at [26, 510] on span at bounding box center [236, 532] width 473 height 3
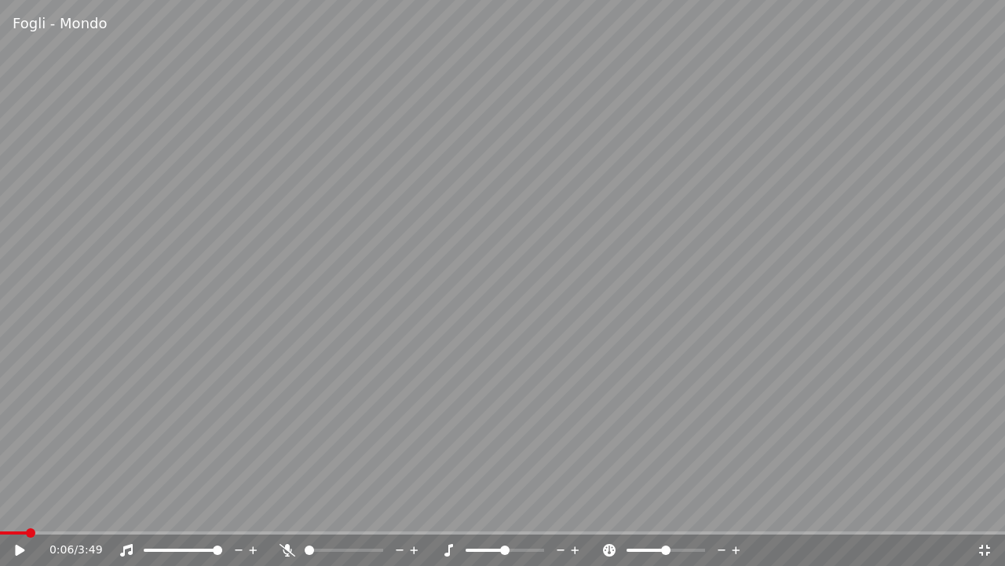
click at [19, 510] on icon at bounding box center [19, 549] width 9 height 11
click at [283, 510] on icon at bounding box center [288, 550] width 16 height 13
click at [990, 510] on icon at bounding box center [985, 550] width 16 height 13
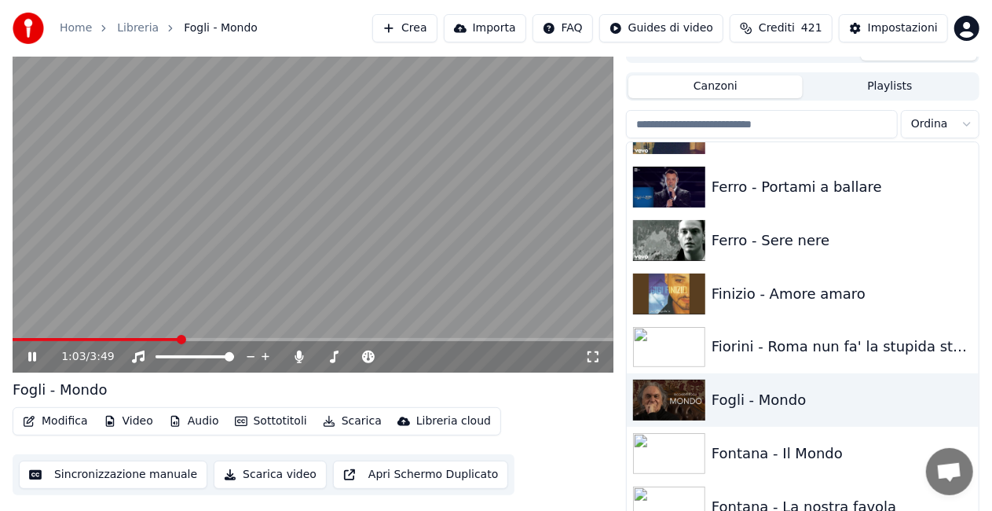
click at [0, 185] on div "1:03 / 3:49 Fogli - Mondo Modifica Video Audio Sottotitoli Scarica Libreria clo…" at bounding box center [496, 280] width 992 height 490
click at [0, 189] on div "1:04 / 3:49 Fogli - Mondo Modifica Video Audio Sottotitoli Scarica Libreria clo…" at bounding box center [496, 280] width 992 height 490
click at [162, 131] on video at bounding box center [313, 204] width 601 height 338
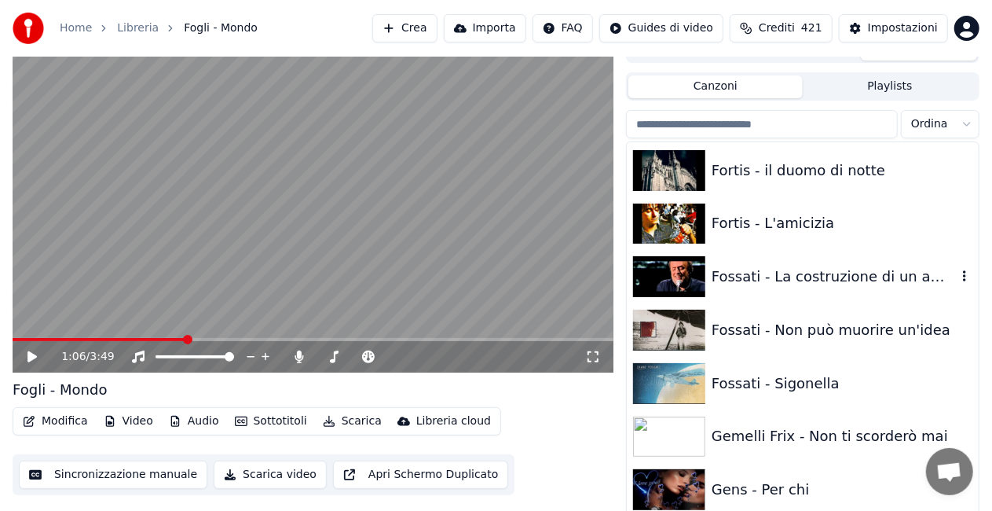
scroll to position [8012, 0]
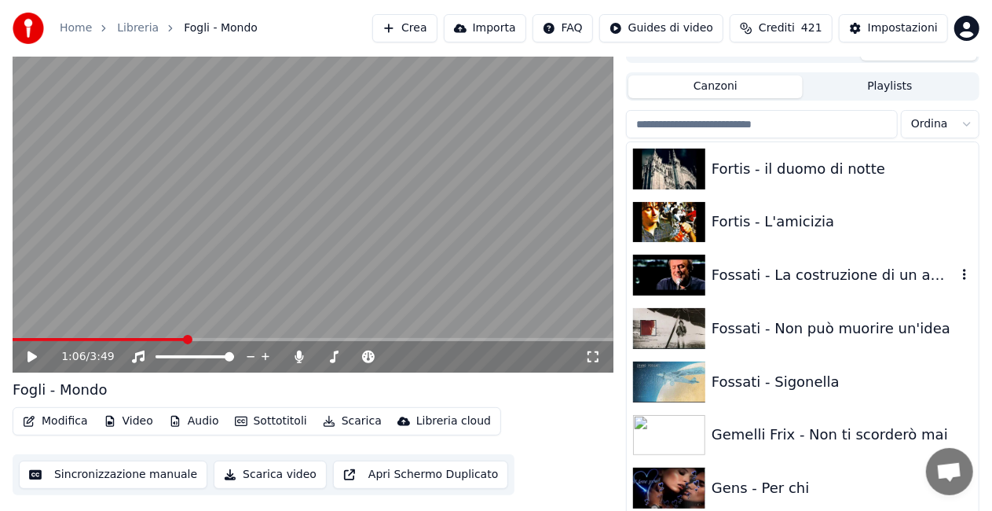
click at [815, 277] on div "Fossati - La costruzione di un amore" at bounding box center [834, 275] width 245 height 22
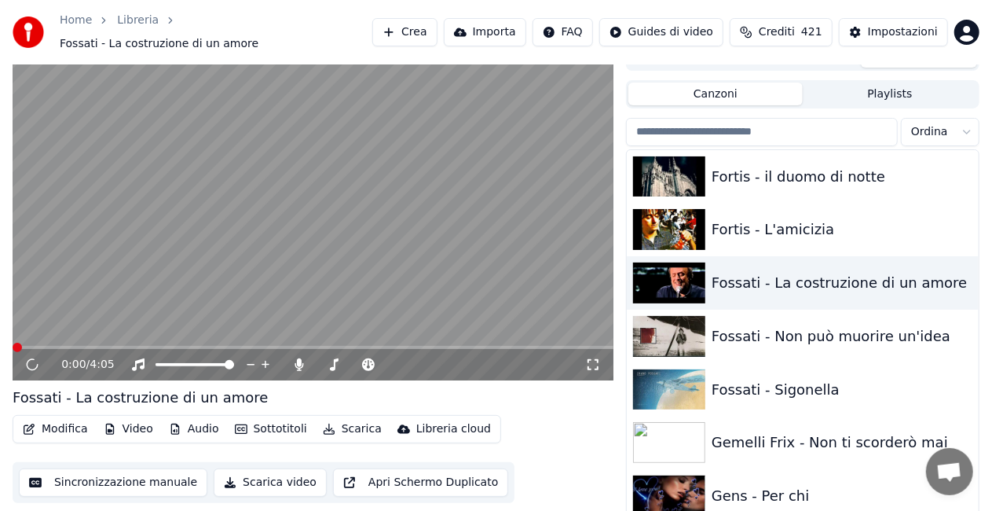
drag, startPoint x: 595, startPoint y: 360, endPoint x: 594, endPoint y: 376, distance: 16.6
click at [595, 359] on icon at bounding box center [593, 364] width 16 height 13
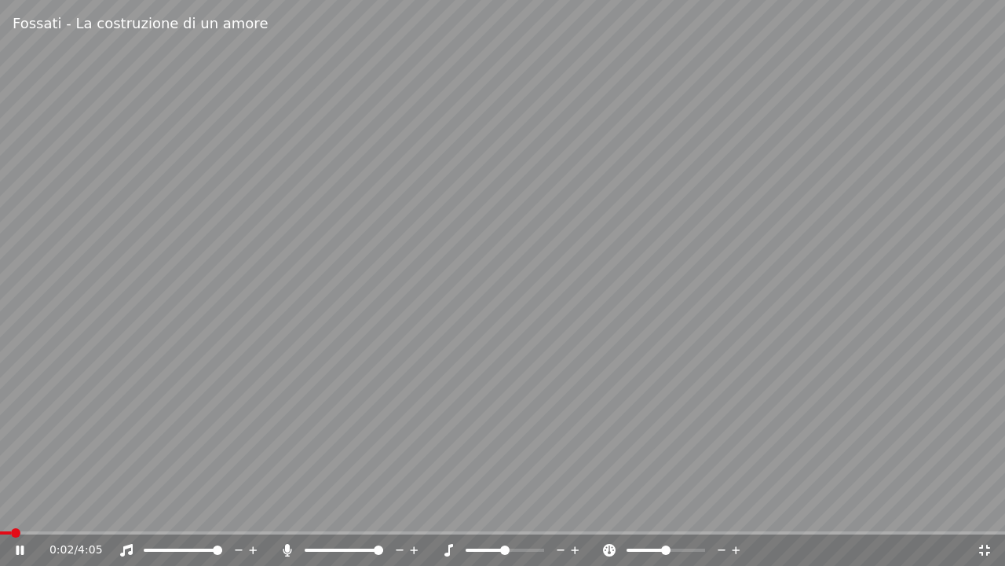
click at [281, 510] on icon at bounding box center [288, 550] width 16 height 13
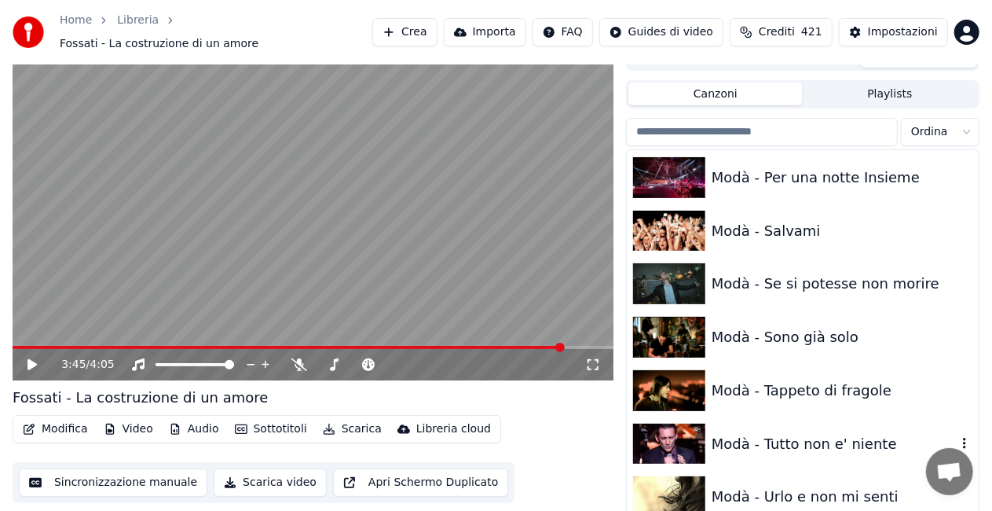
scroll to position [13010, 0]
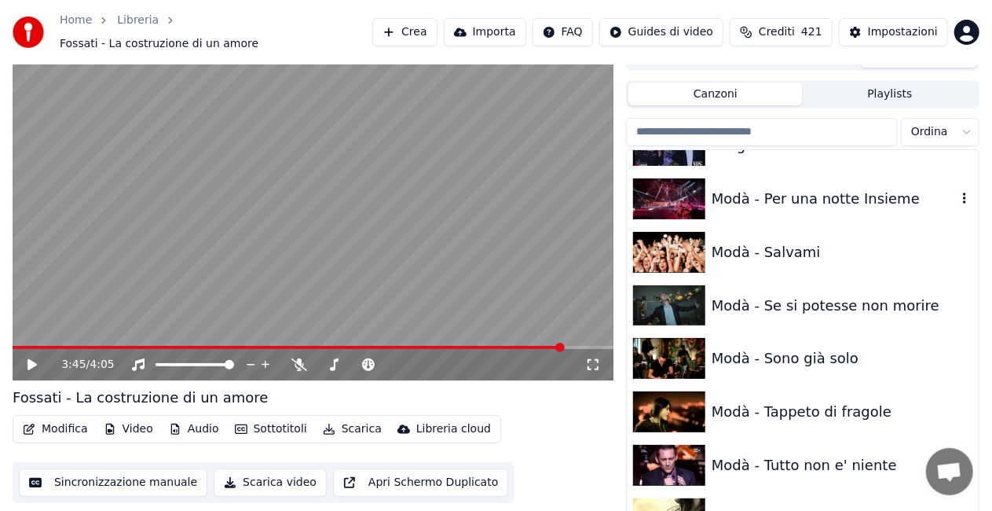
click at [878, 188] on div "Modà - Per una notte Insieme" at bounding box center [834, 199] width 245 height 22
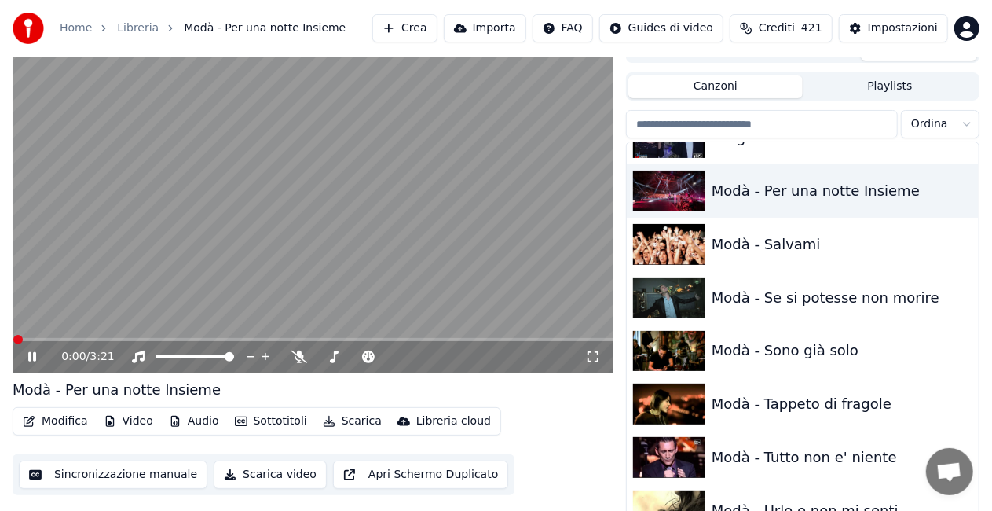
click at [591, 363] on icon at bounding box center [593, 356] width 16 height 13
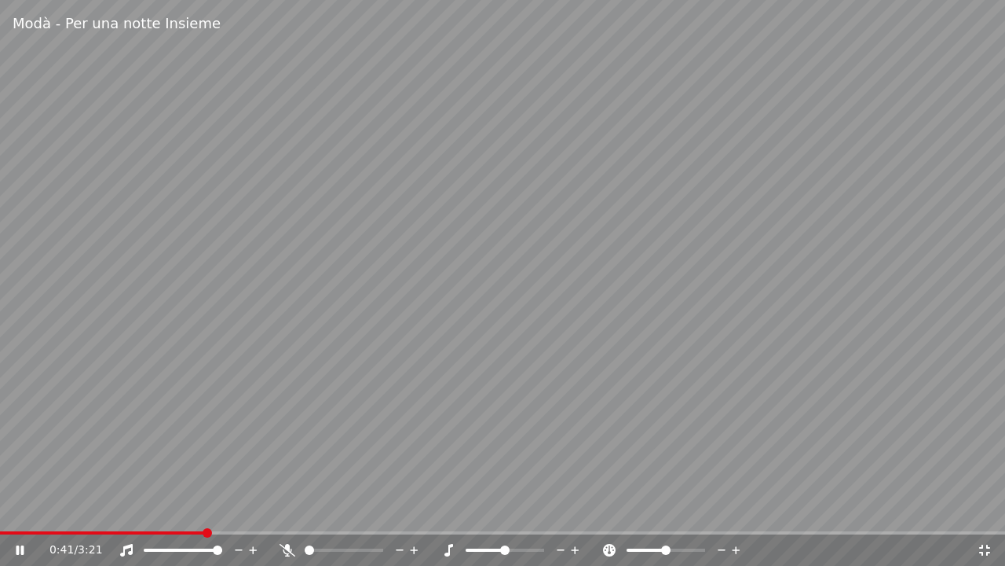
click at [8, 510] on video at bounding box center [502, 283] width 1005 height 566
click at [9, 510] on span at bounding box center [5, 532] width 10 height 3
click at [429, 316] on video at bounding box center [502, 283] width 1005 height 566
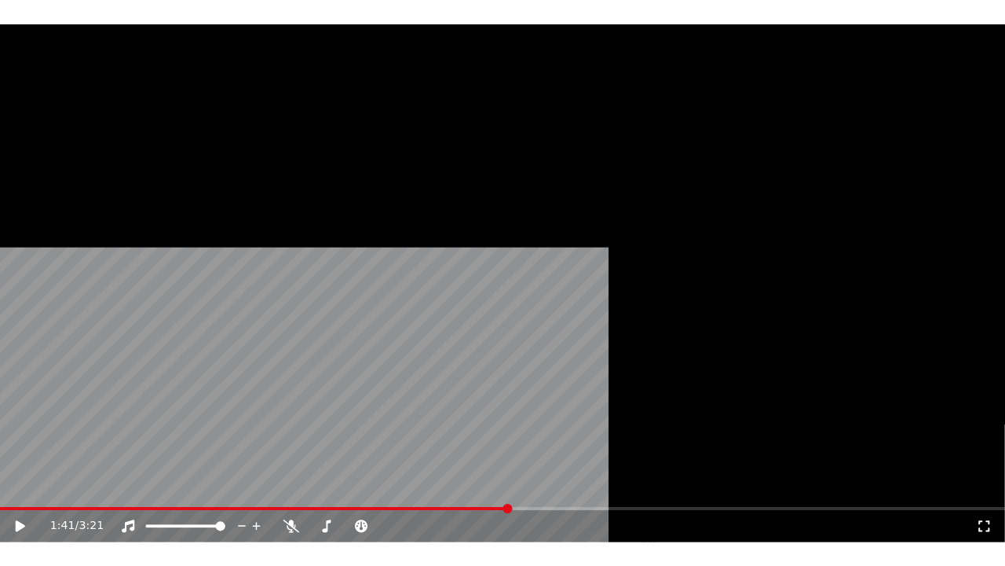
scroll to position [13325, 0]
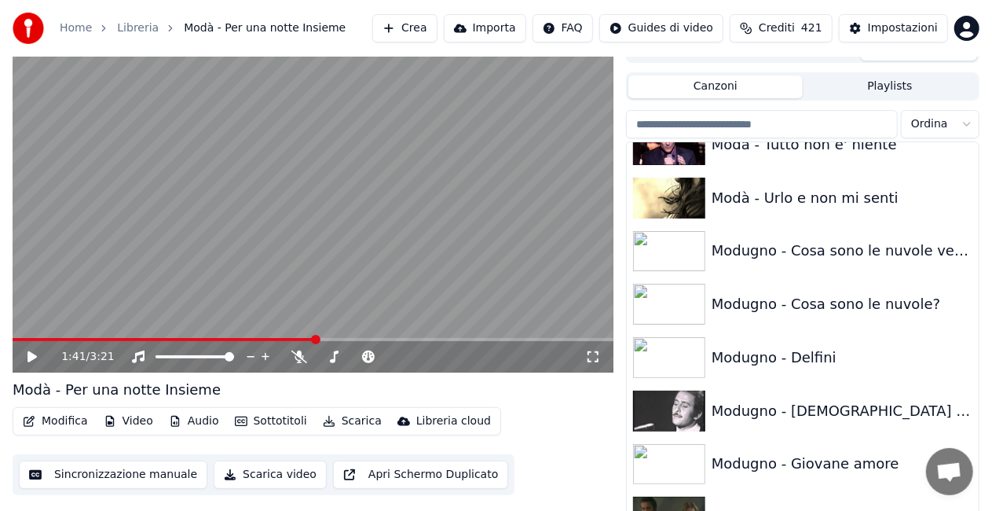
click at [767, 449] on div "Modugno - Giovane amore" at bounding box center [803, 464] width 352 height 53
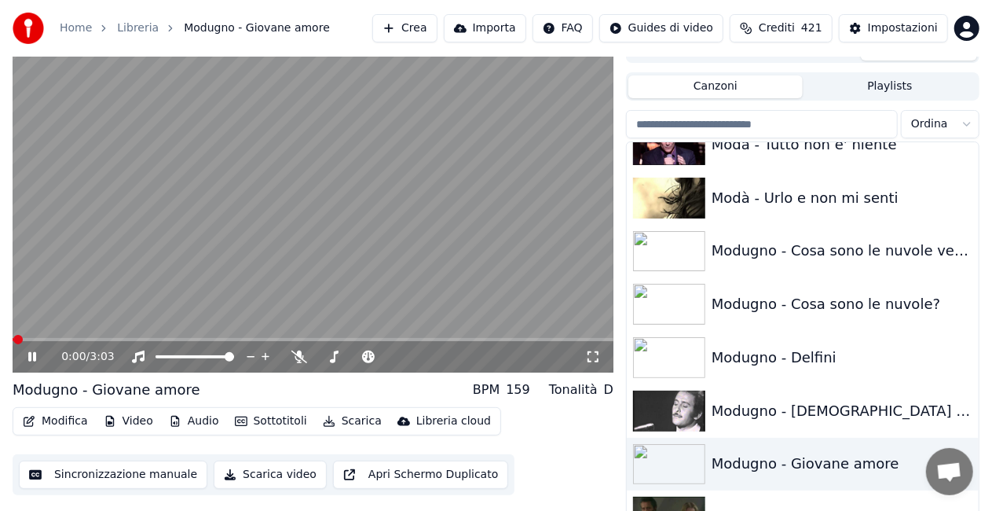
click at [594, 360] on icon at bounding box center [593, 356] width 16 height 13
